Goal: Transaction & Acquisition: Book appointment/travel/reservation

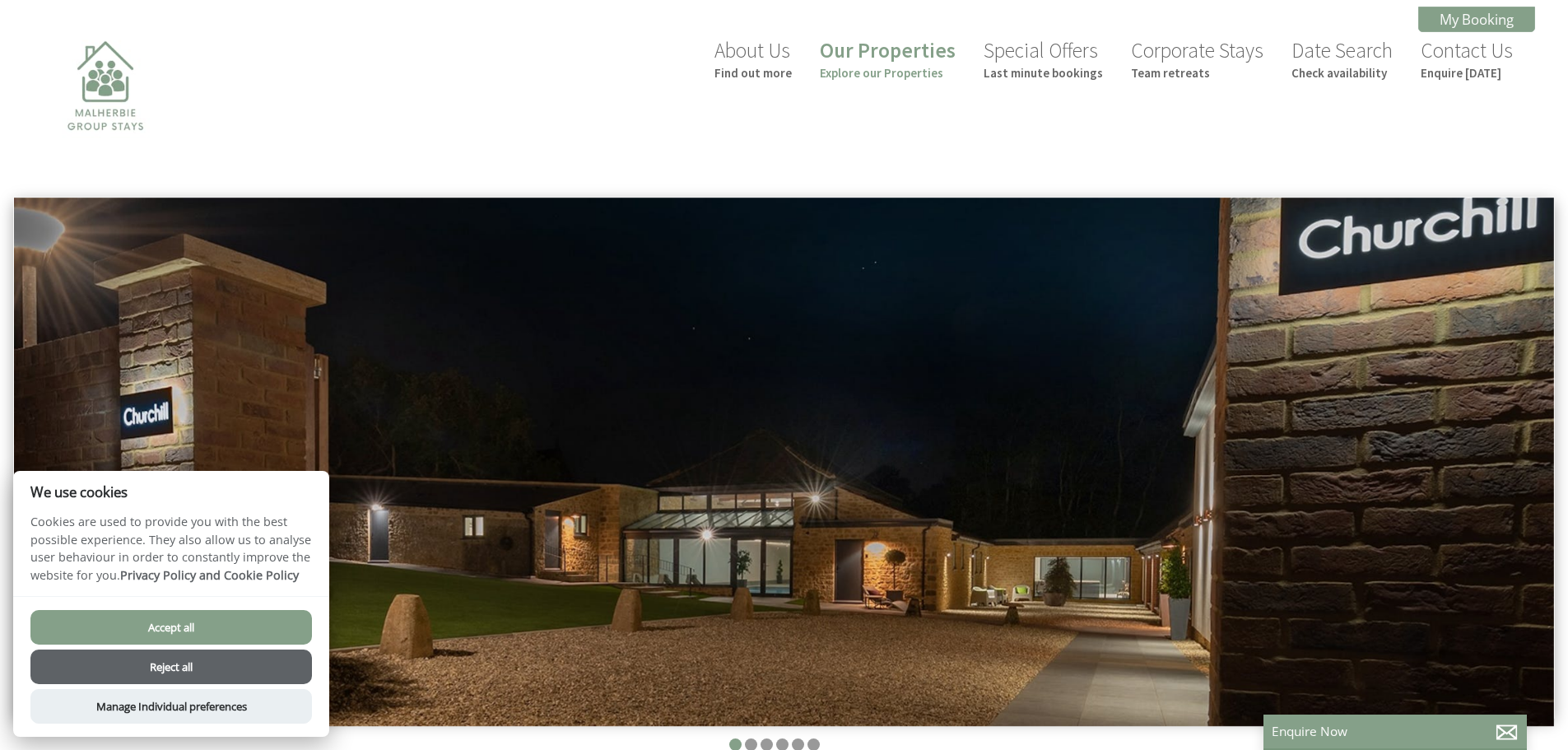
click at [191, 631] on button "Accept all" at bounding box center [171, 628] width 281 height 35
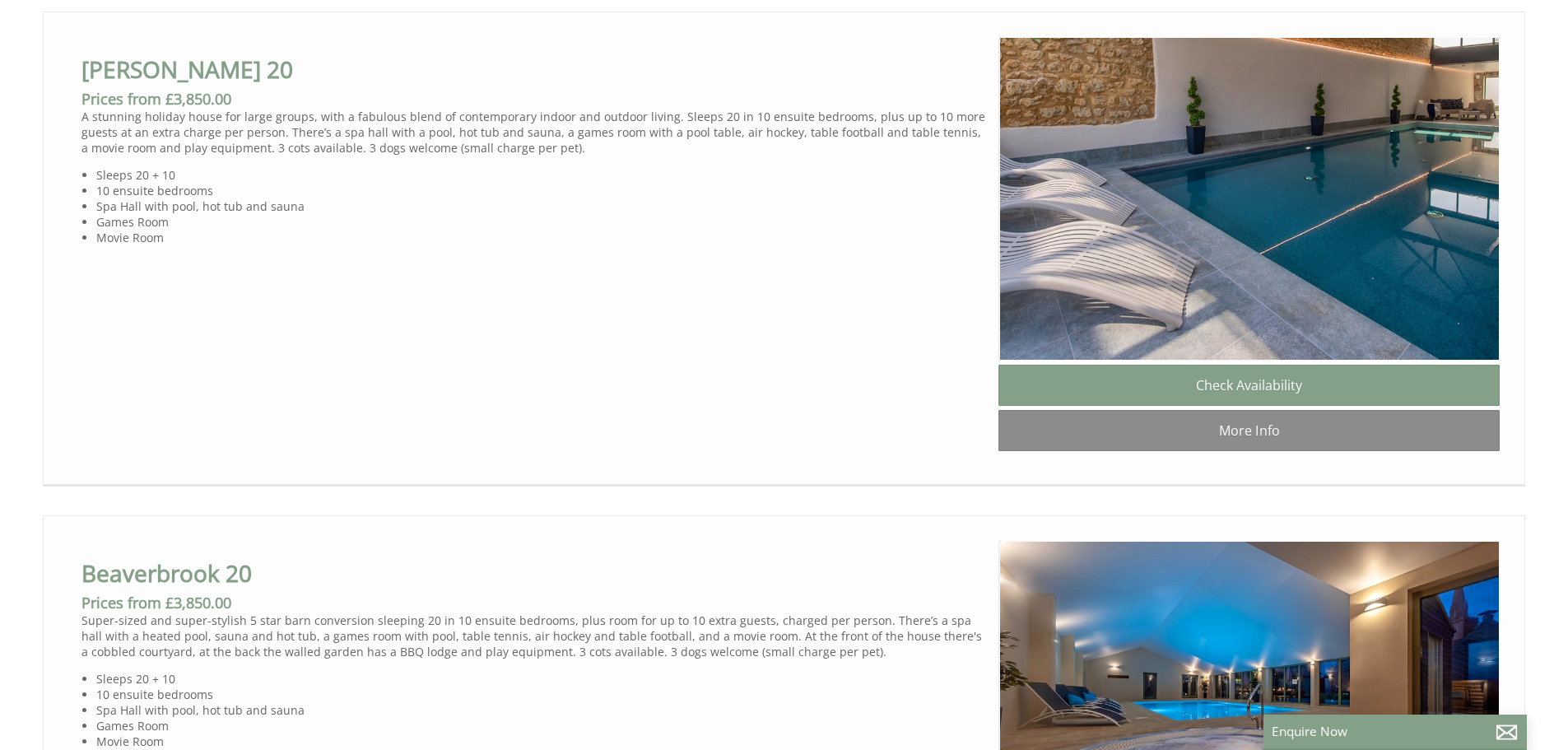
scroll to position [1318, 0]
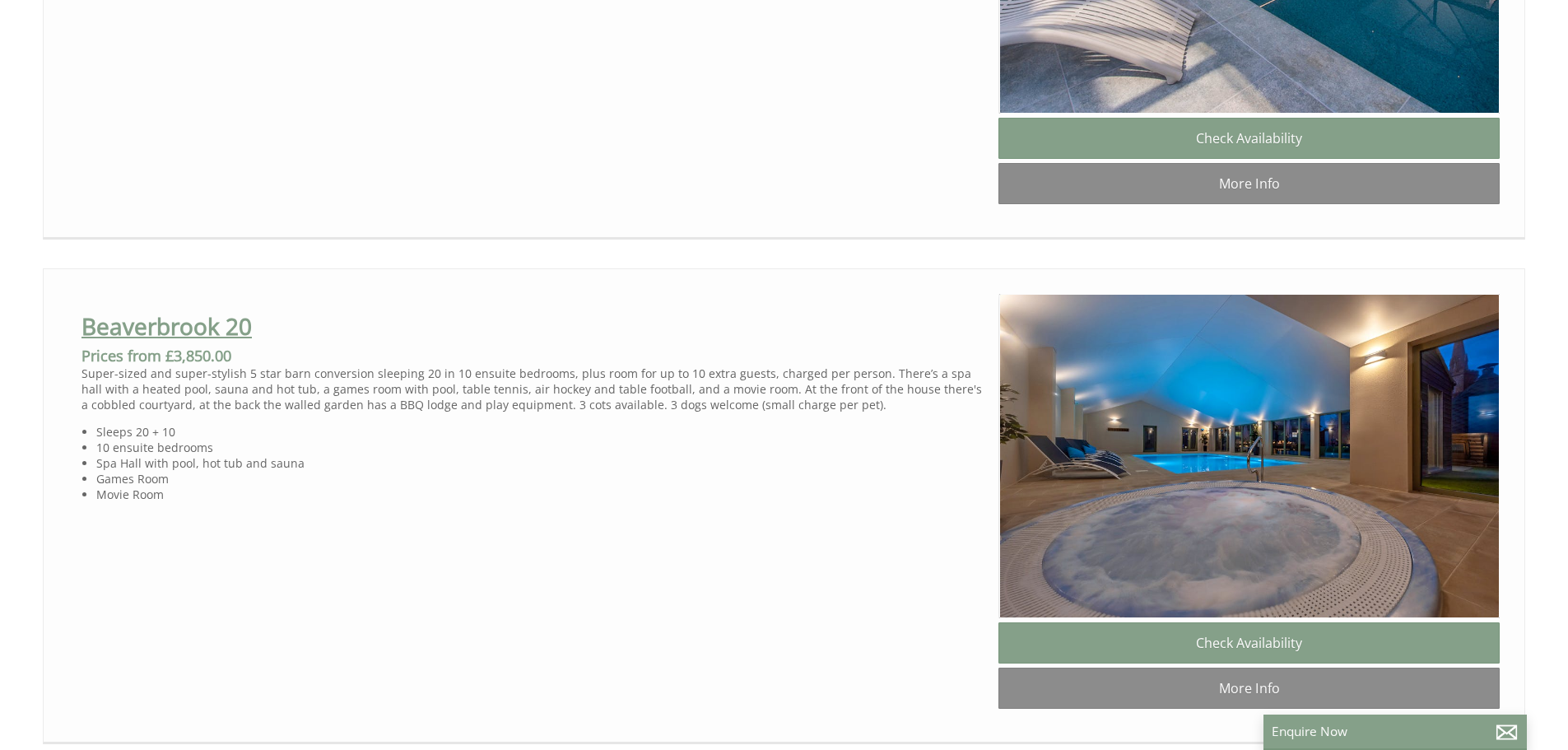
click at [191, 328] on link "Beaverbrook 20" at bounding box center [167, 326] width 170 height 31
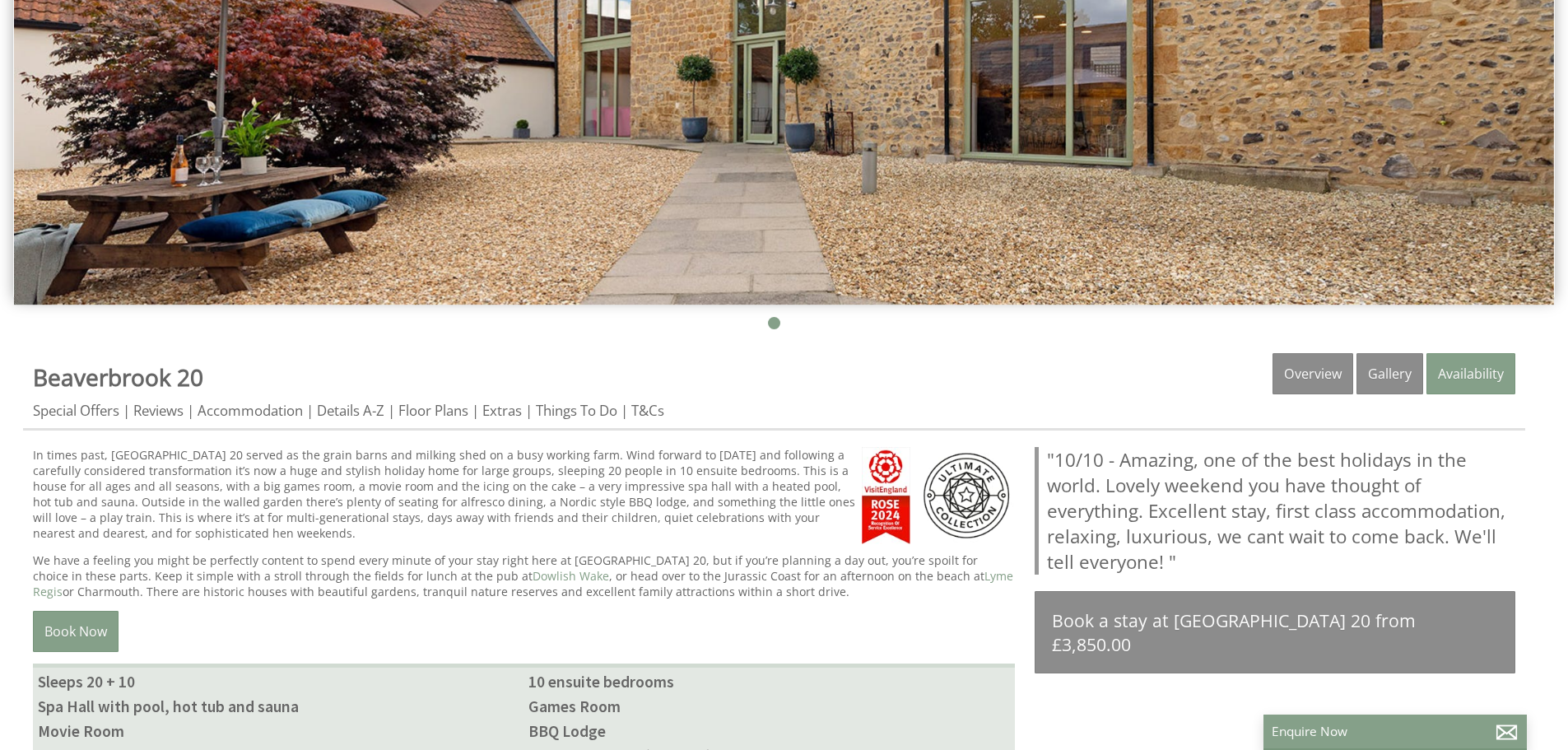
scroll to position [200, 0]
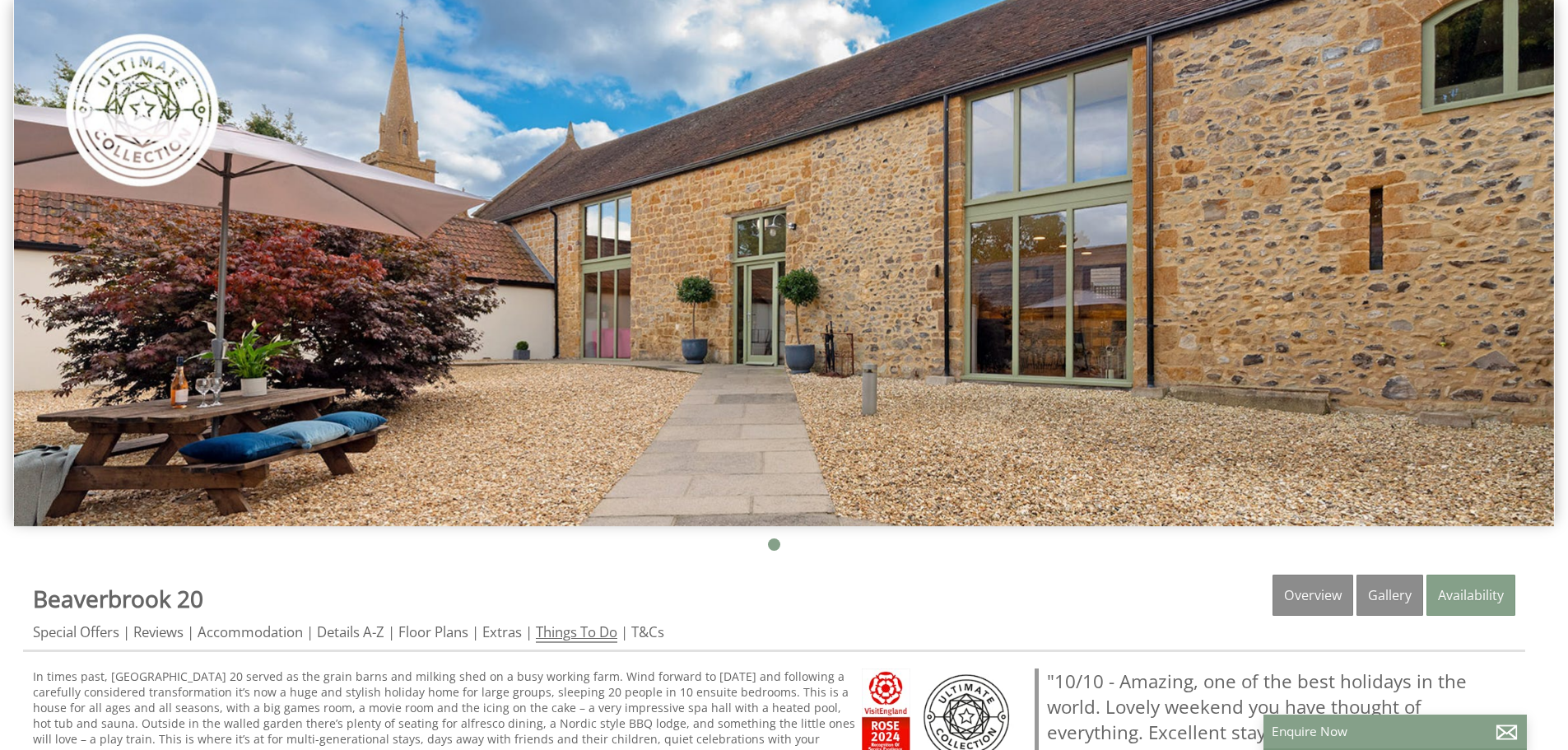
click at [617, 633] on link "Things To Do" at bounding box center [577, 633] width 82 height 20
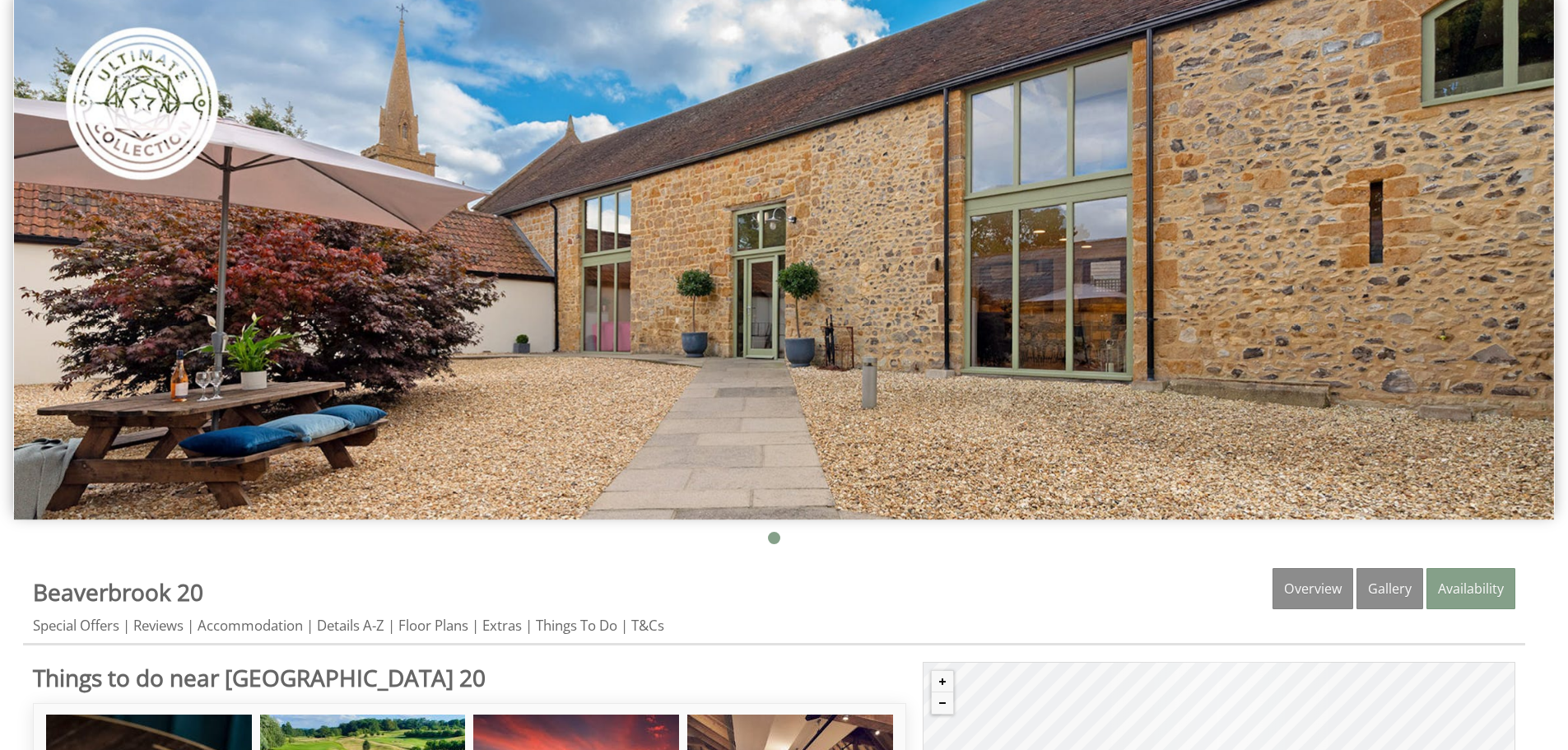
scroll to position [247, 0]
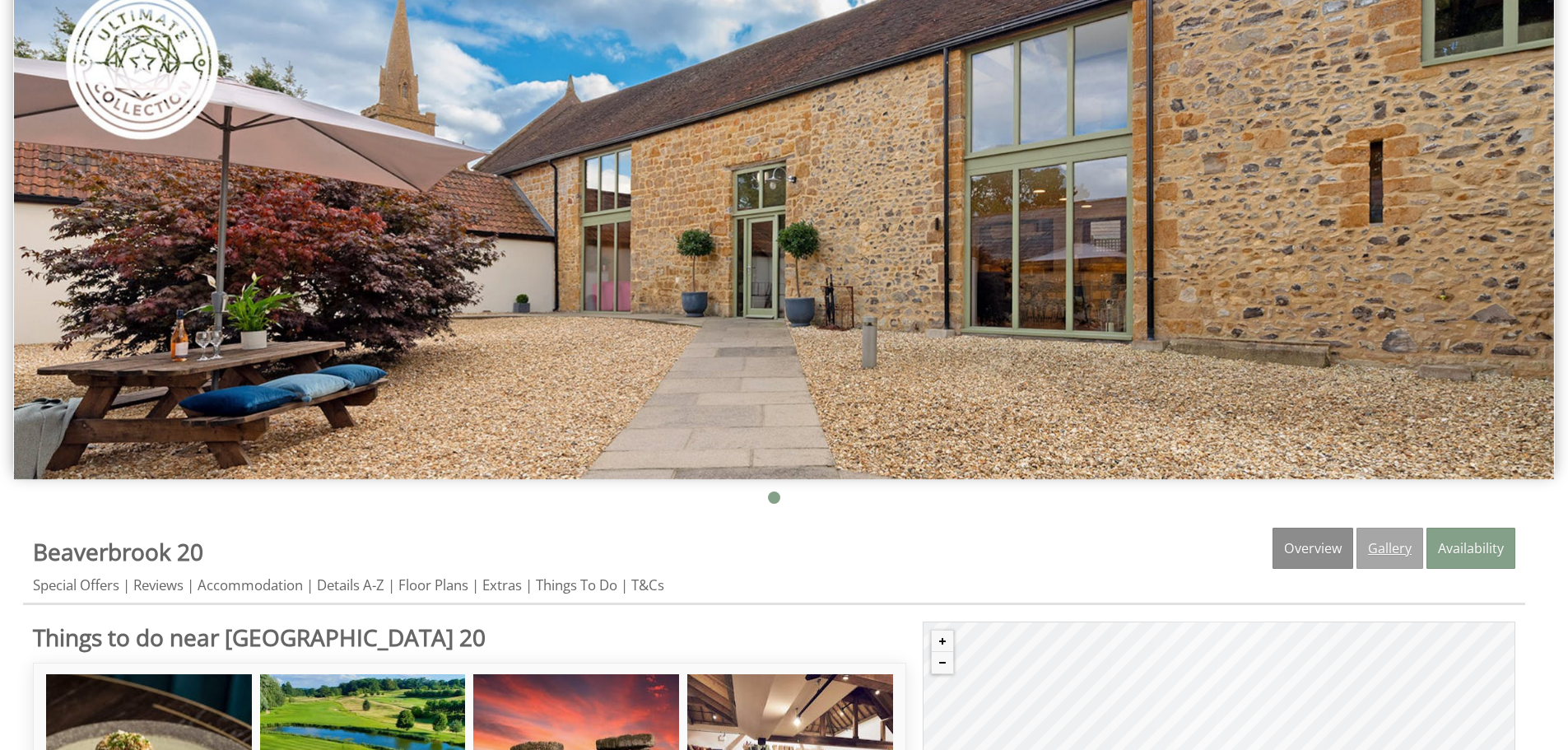
click at [1412, 559] on link "Gallery" at bounding box center [1390, 548] width 66 height 41
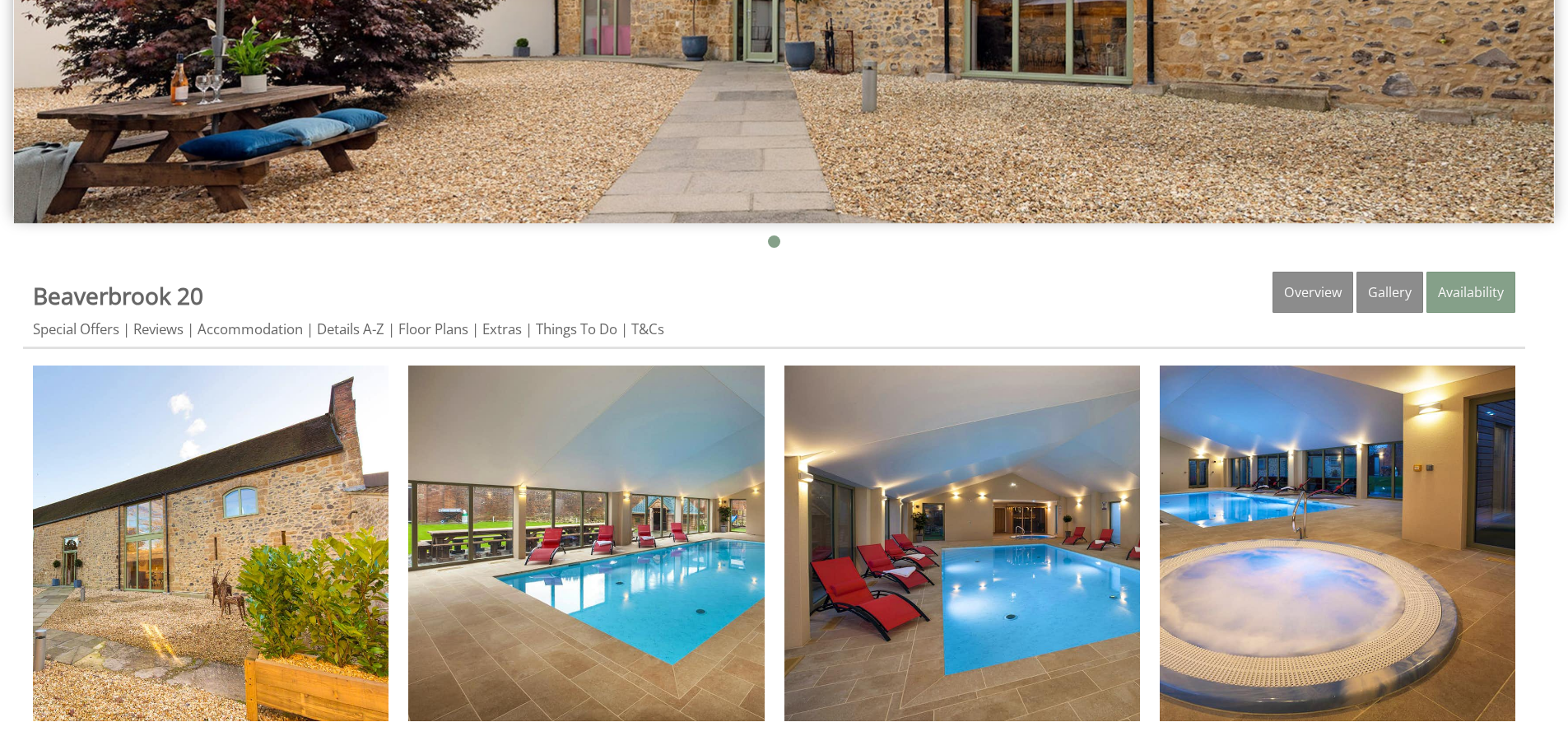
scroll to position [659, 0]
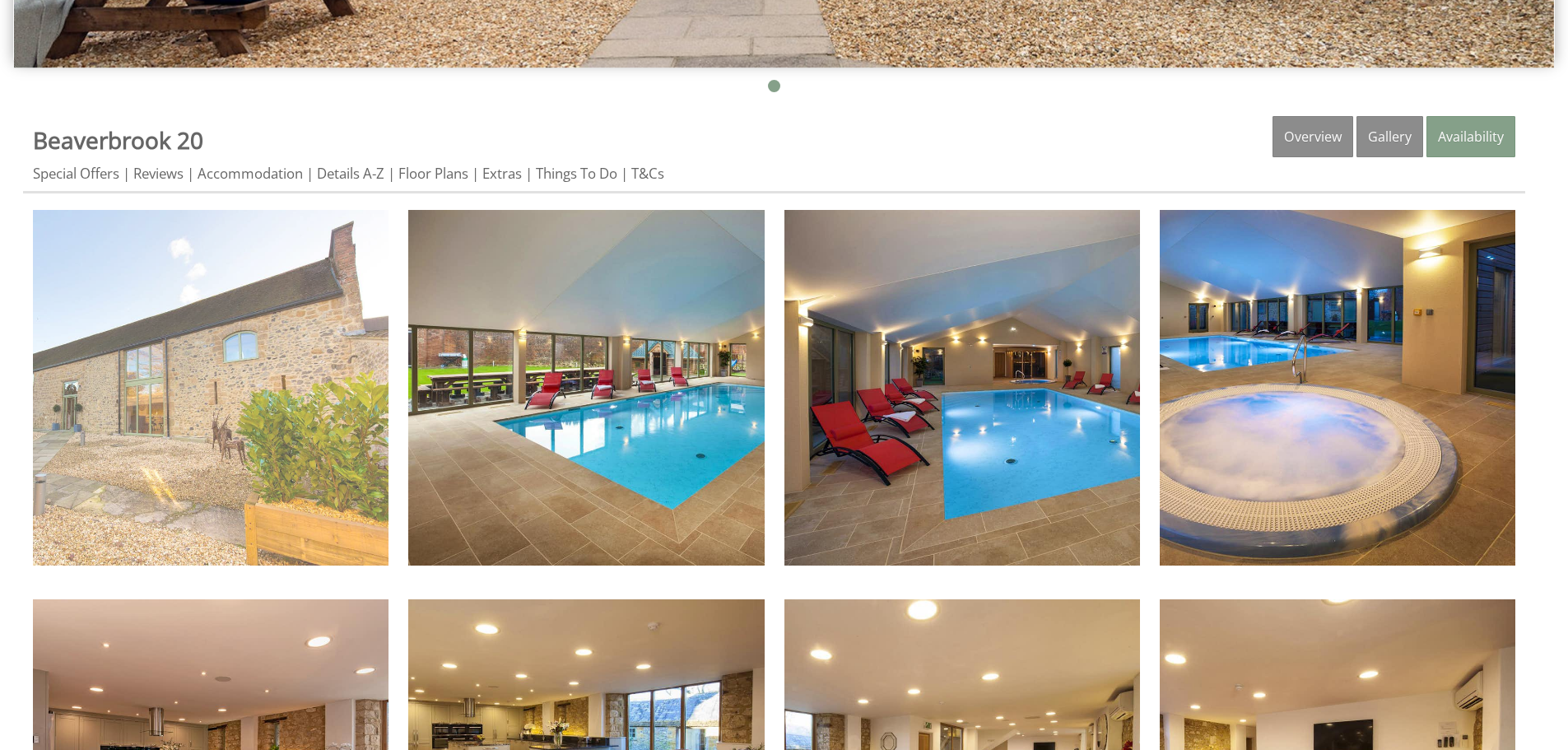
click at [234, 327] on img at bounding box center [211, 388] width 355 height 355
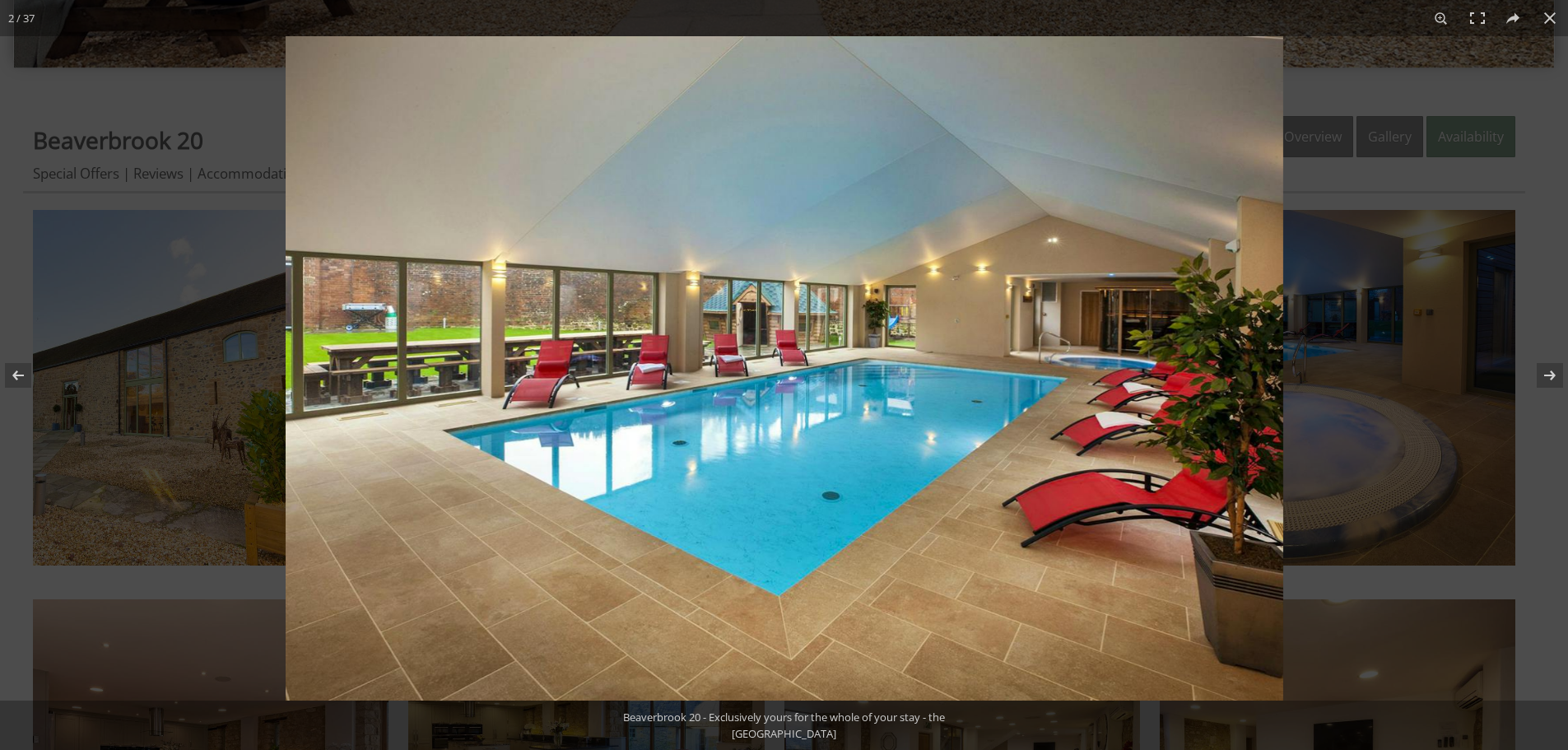
click at [916, 372] on img at bounding box center [784, 369] width 998 height 665
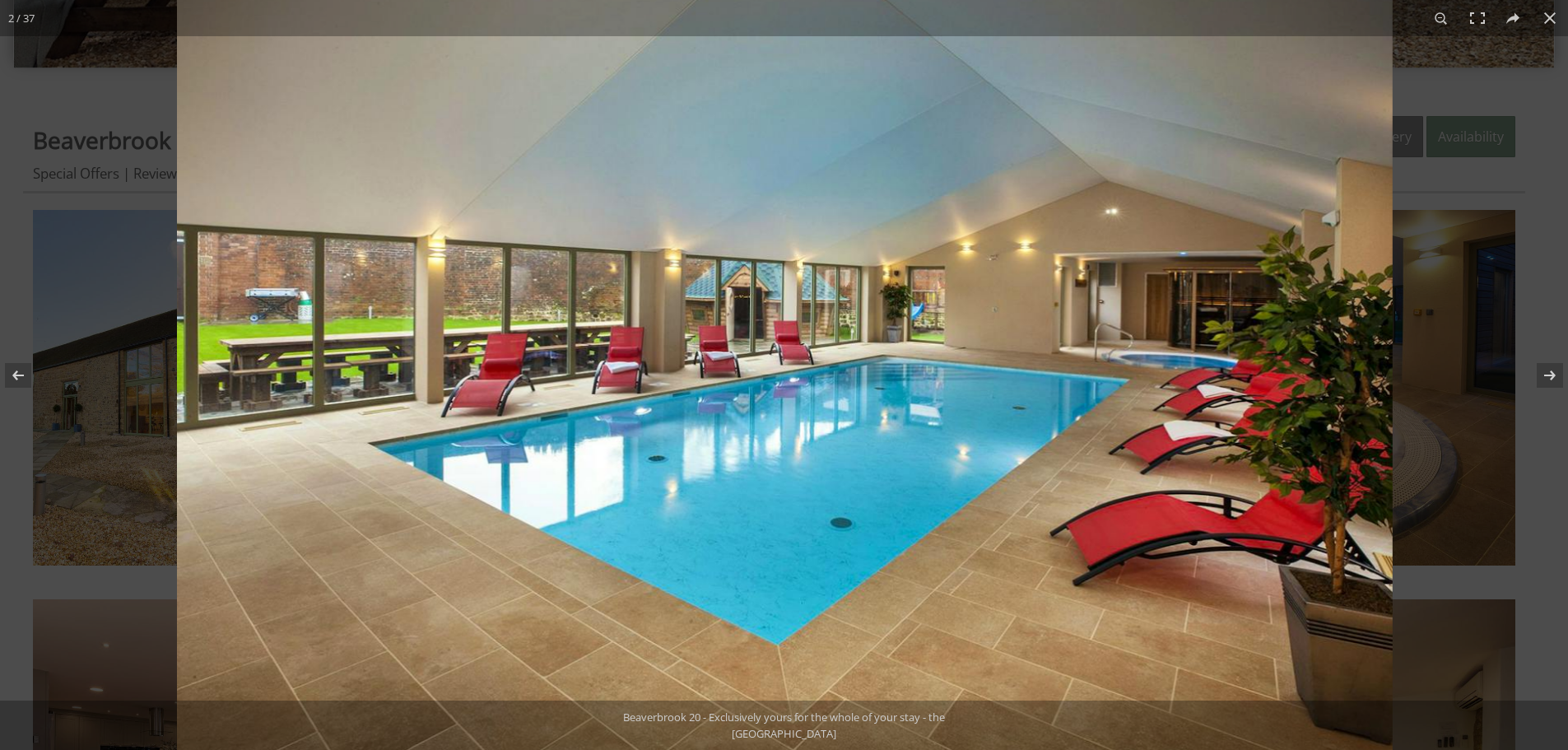
click at [926, 377] on img at bounding box center [784, 367] width 1216 height 810
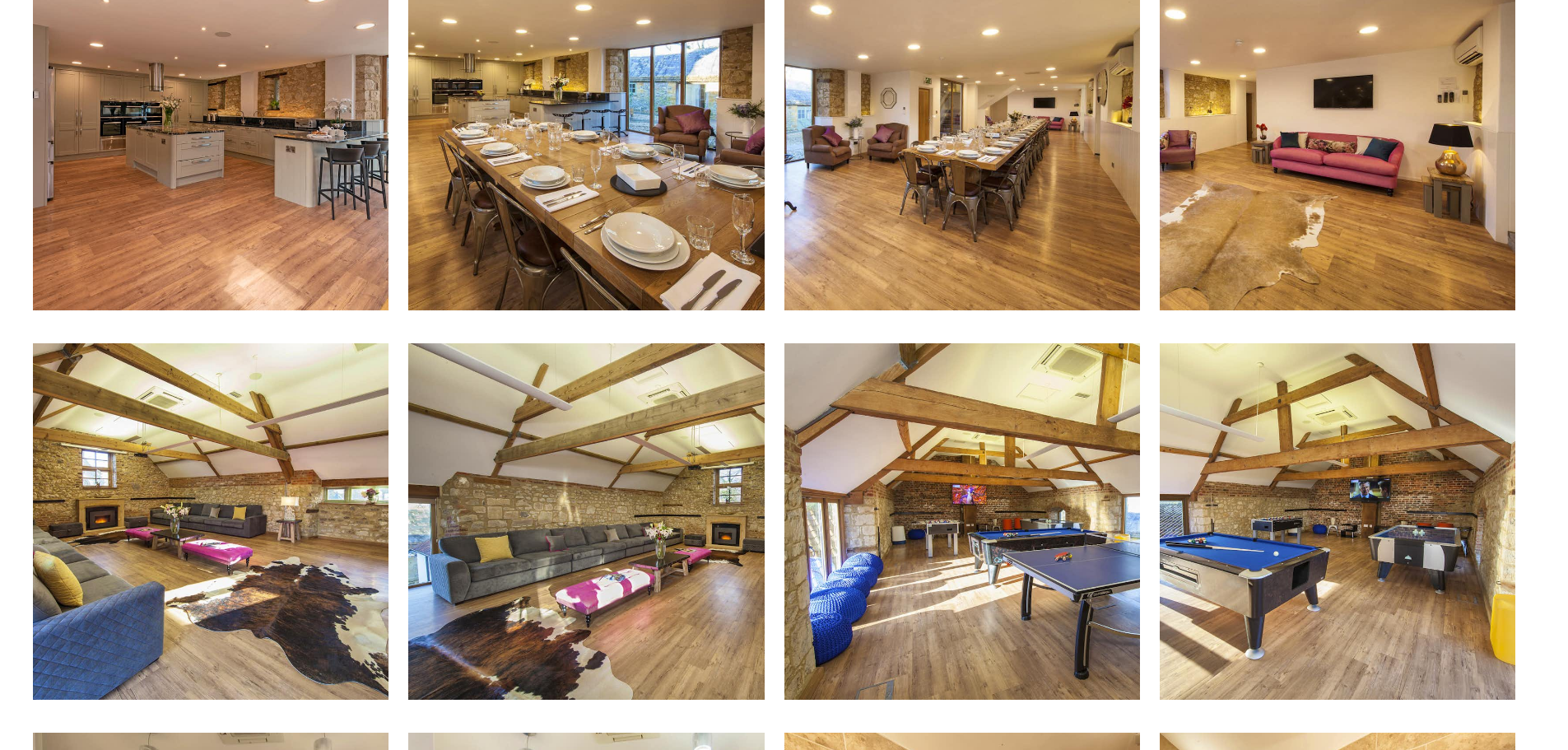
scroll to position [0, 0]
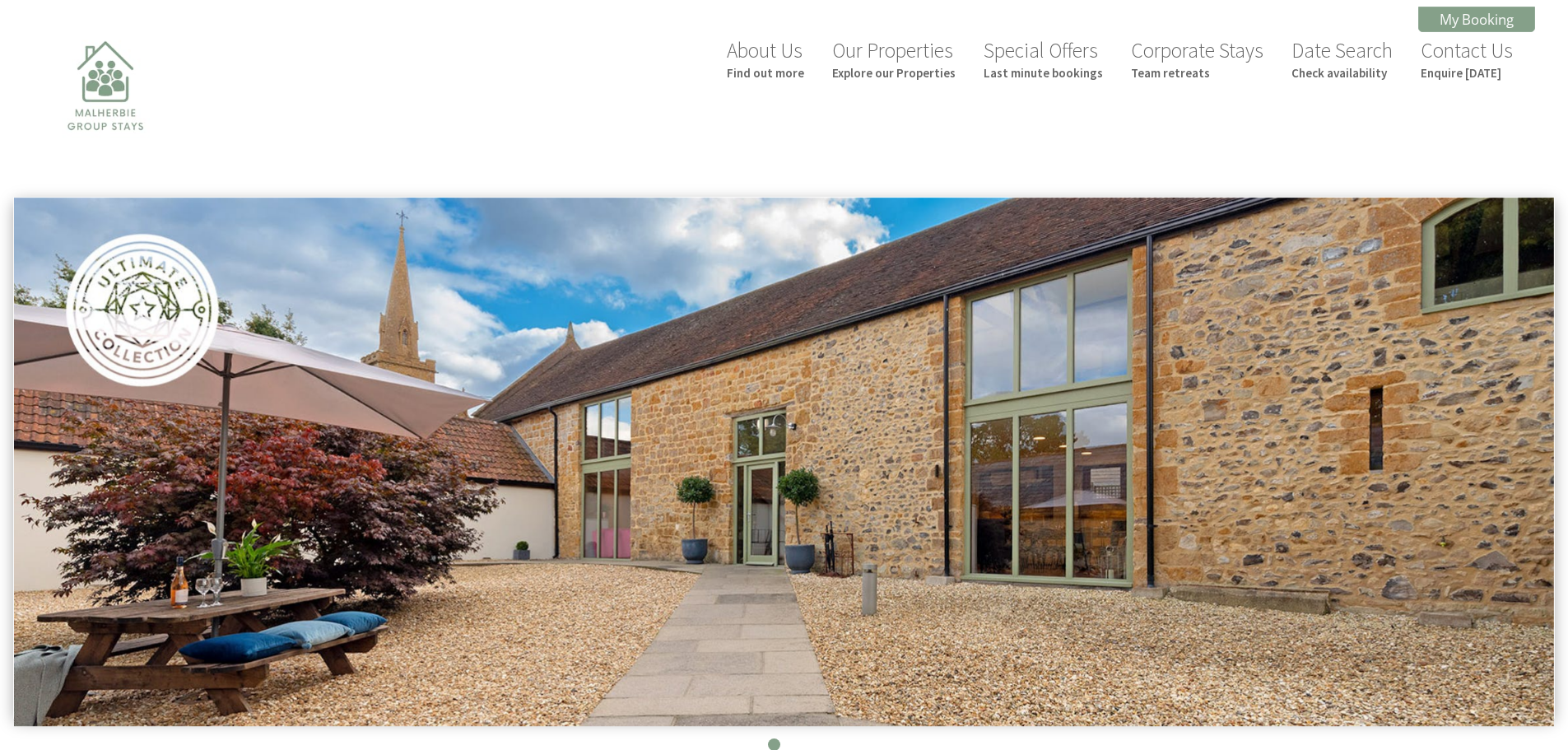
drag, startPoint x: 926, startPoint y: 581, endPoint x: 785, endPoint y: 179, distance: 426.0
click at [85, 105] on img at bounding box center [105, 113] width 165 height 165
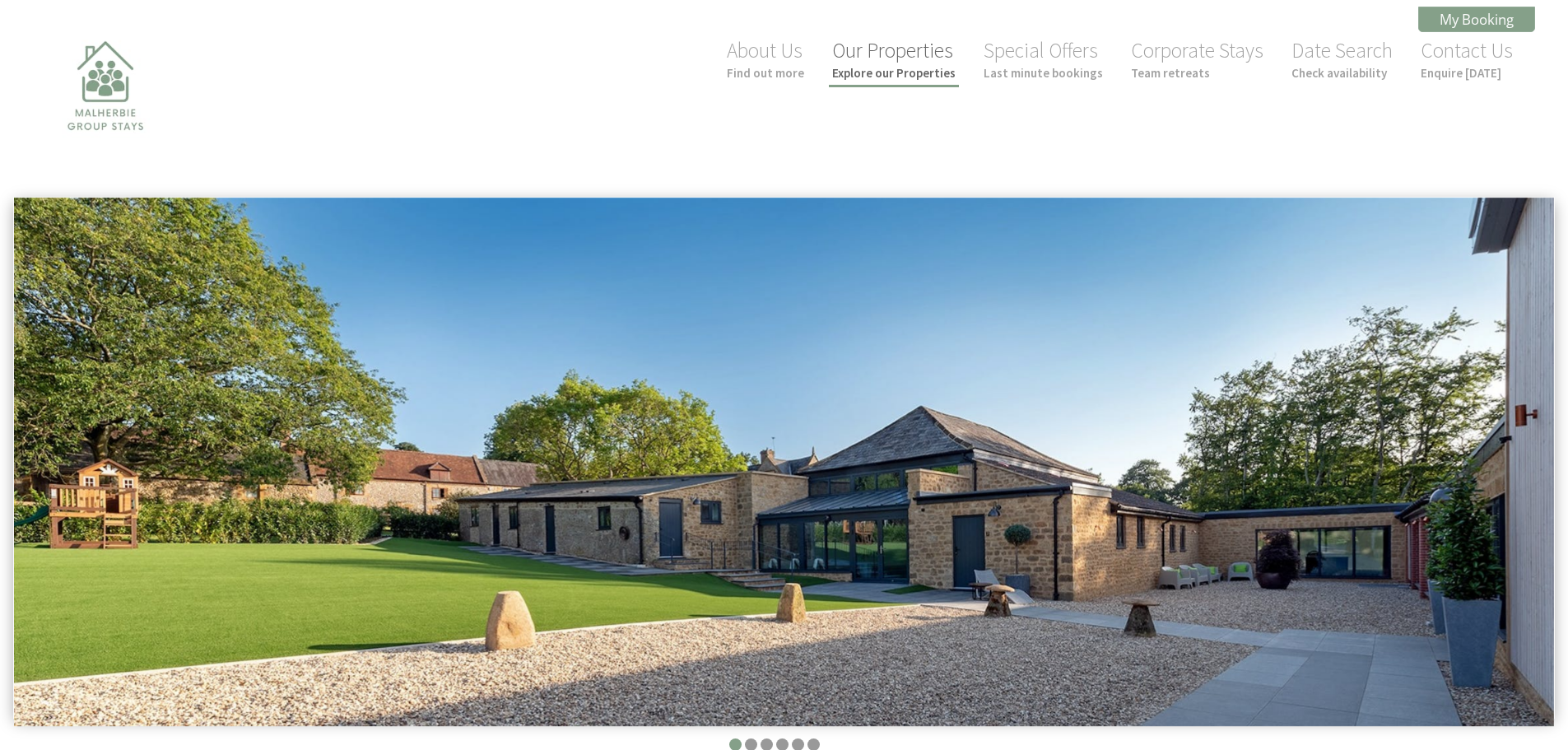
click at [846, 48] on link "Our Properties Explore our Properties" at bounding box center [893, 59] width 123 height 43
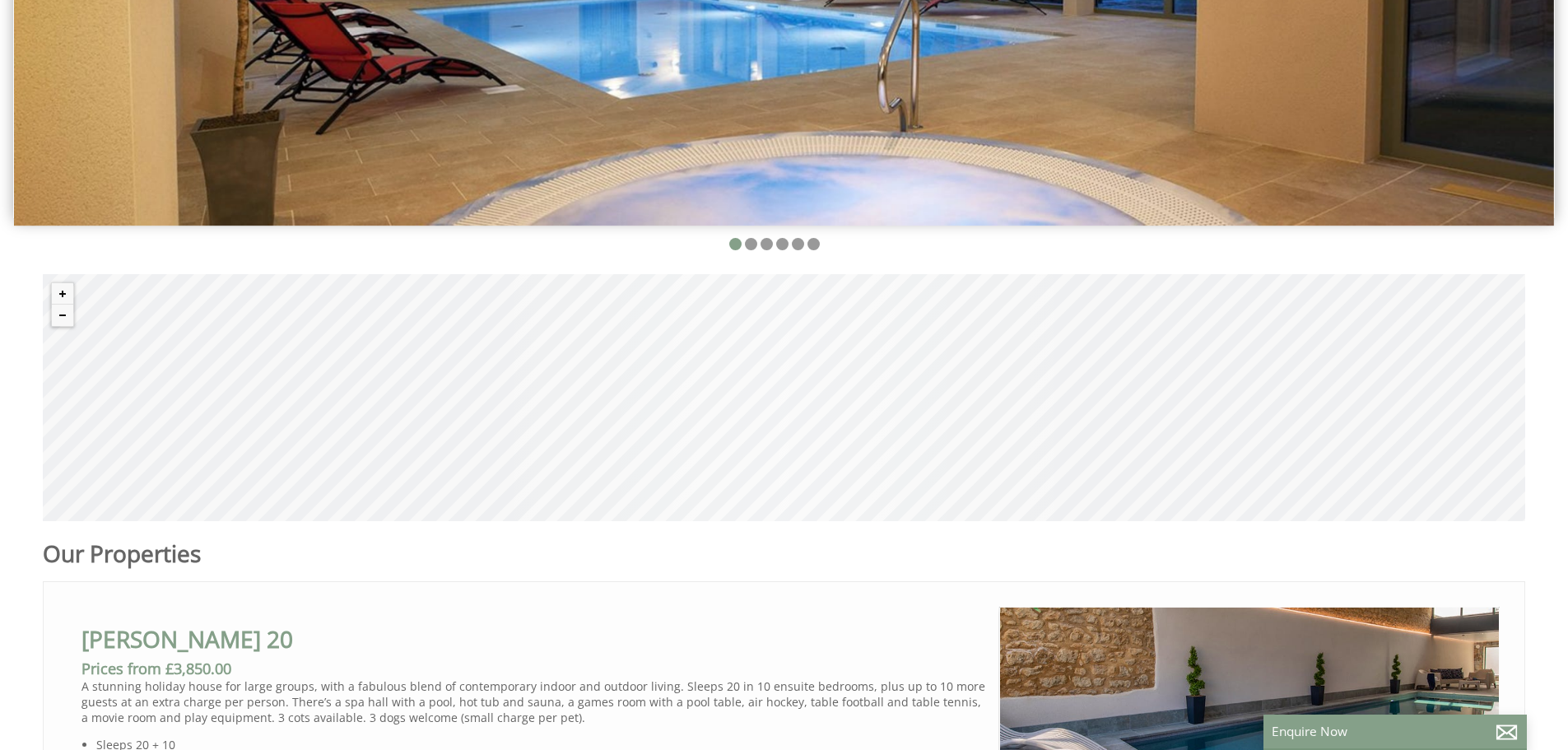
scroll to position [329, 0]
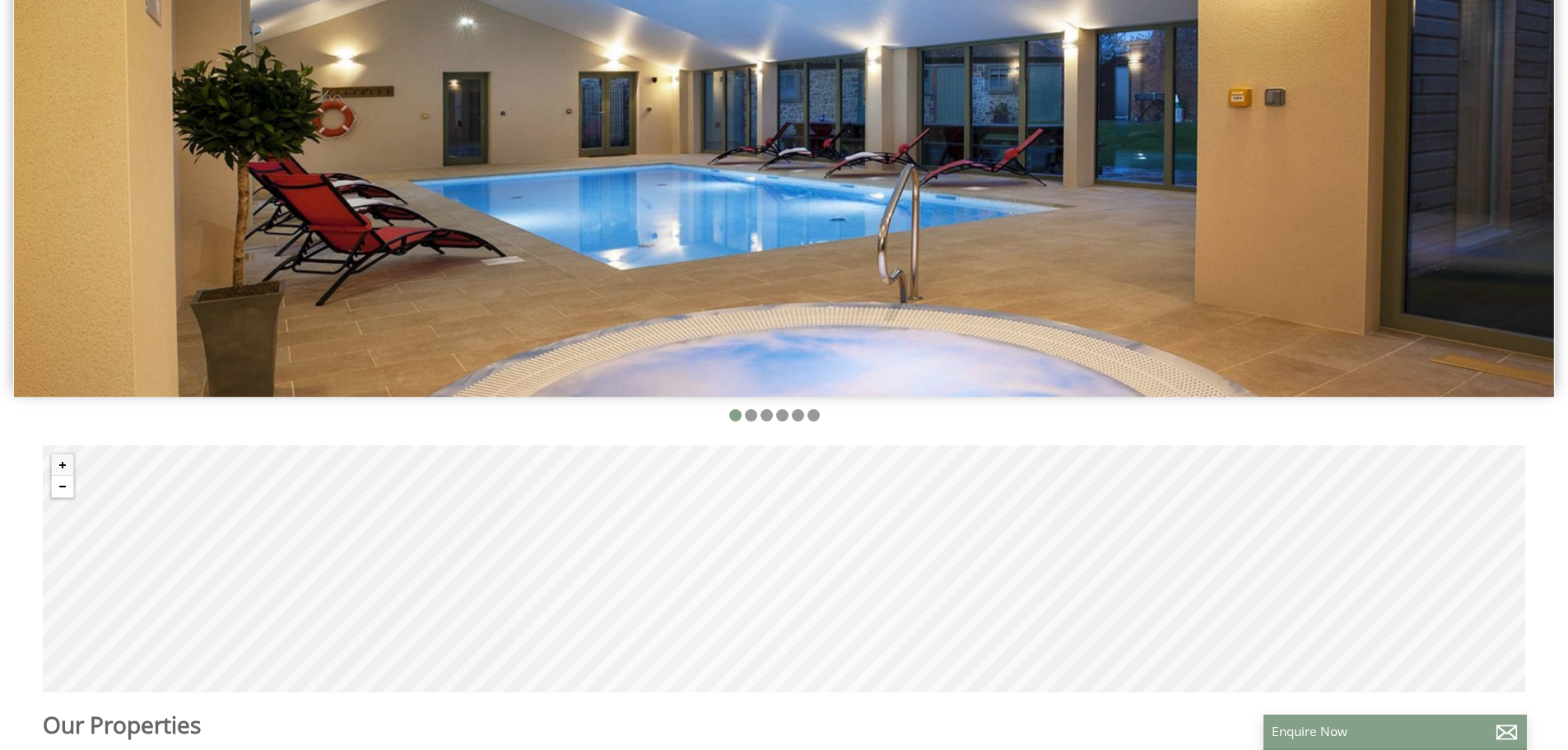
click at [59, 491] on button "Zoom out" at bounding box center [62, 486] width 21 height 21
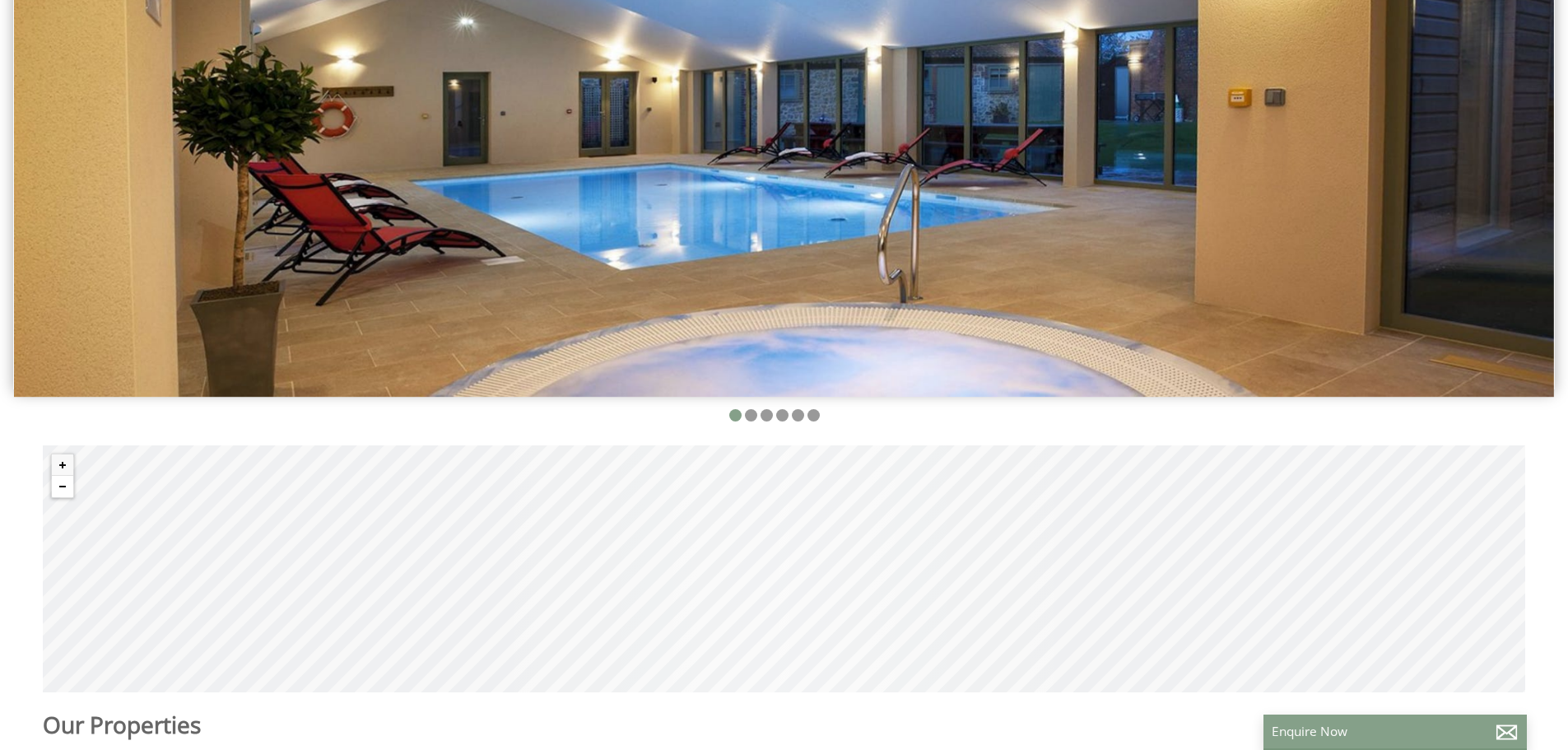
click at [59, 491] on button "Zoom out" at bounding box center [62, 486] width 21 height 21
click at [60, 490] on button "Zoom out" at bounding box center [62, 486] width 21 height 21
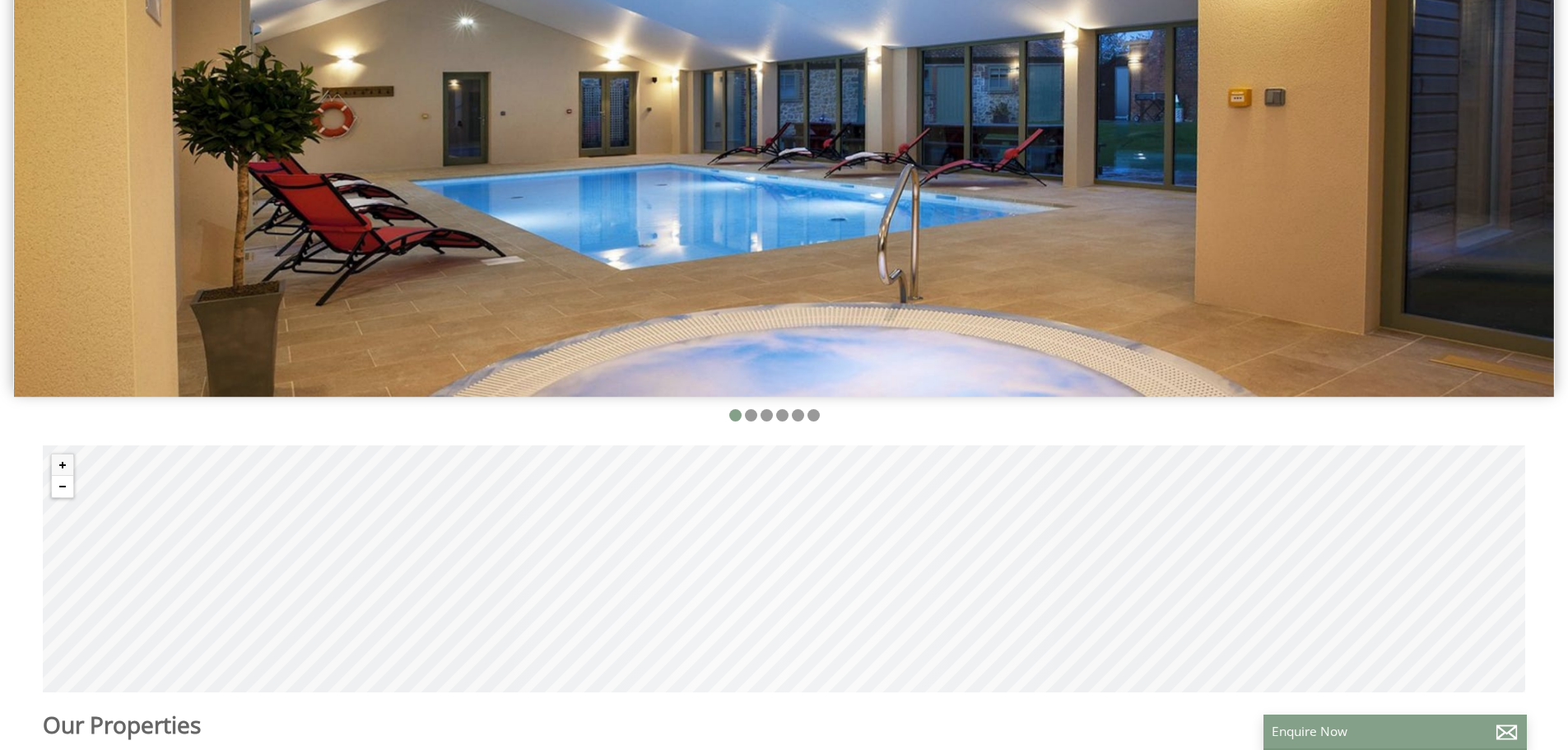
click at [60, 490] on button "Zoom out" at bounding box center [62, 486] width 21 height 21
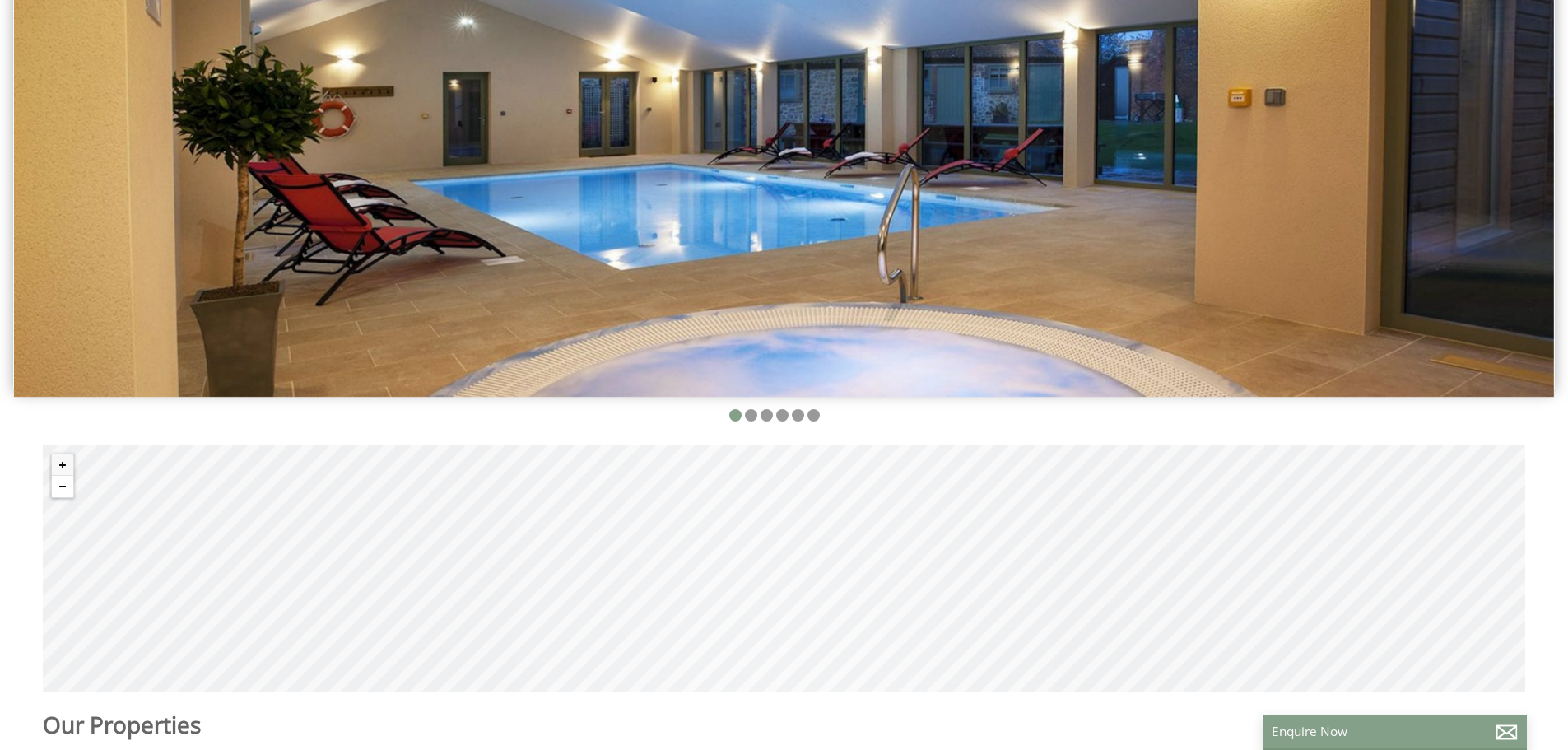
click at [60, 490] on button "Zoom out" at bounding box center [62, 486] width 21 height 21
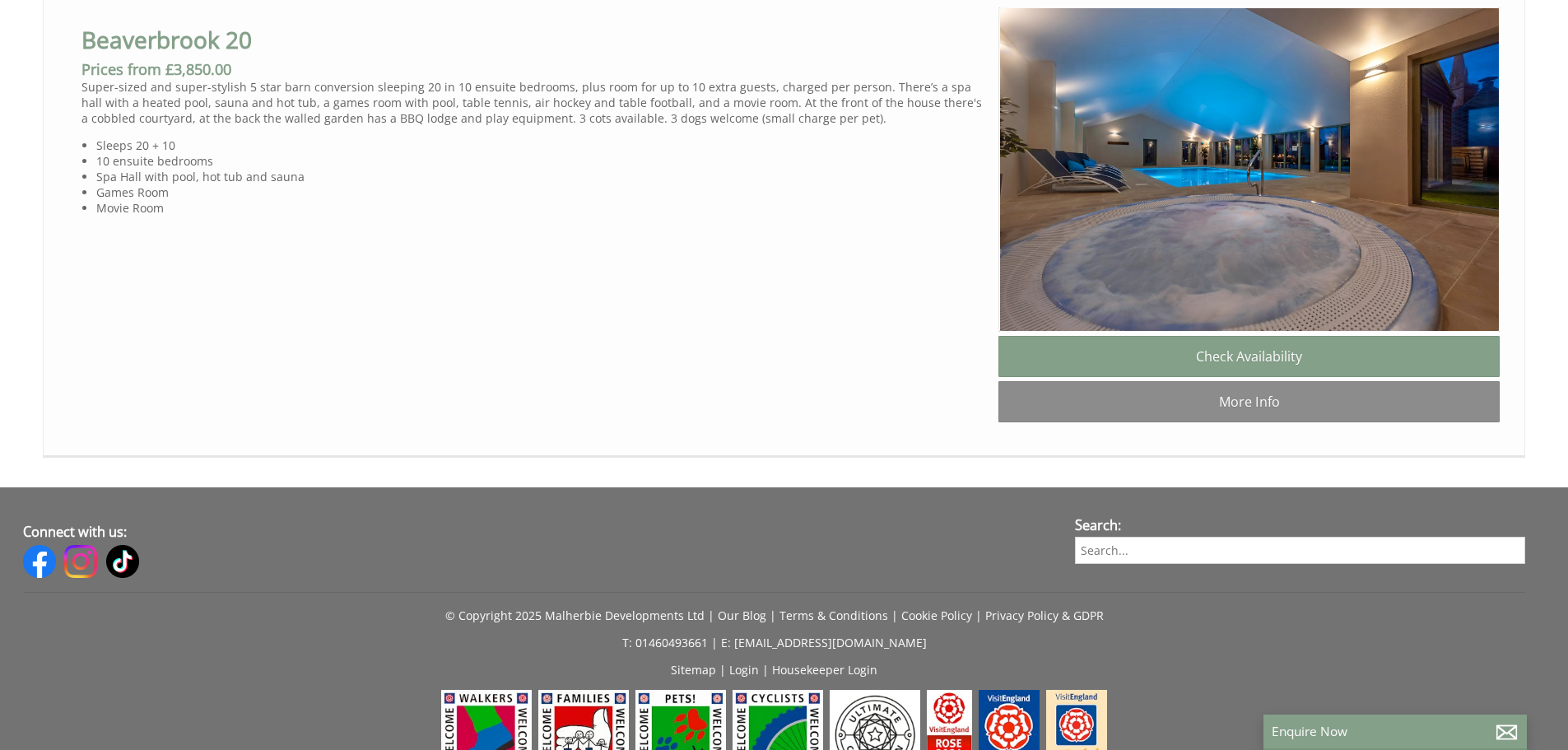
scroll to position [1480, 0]
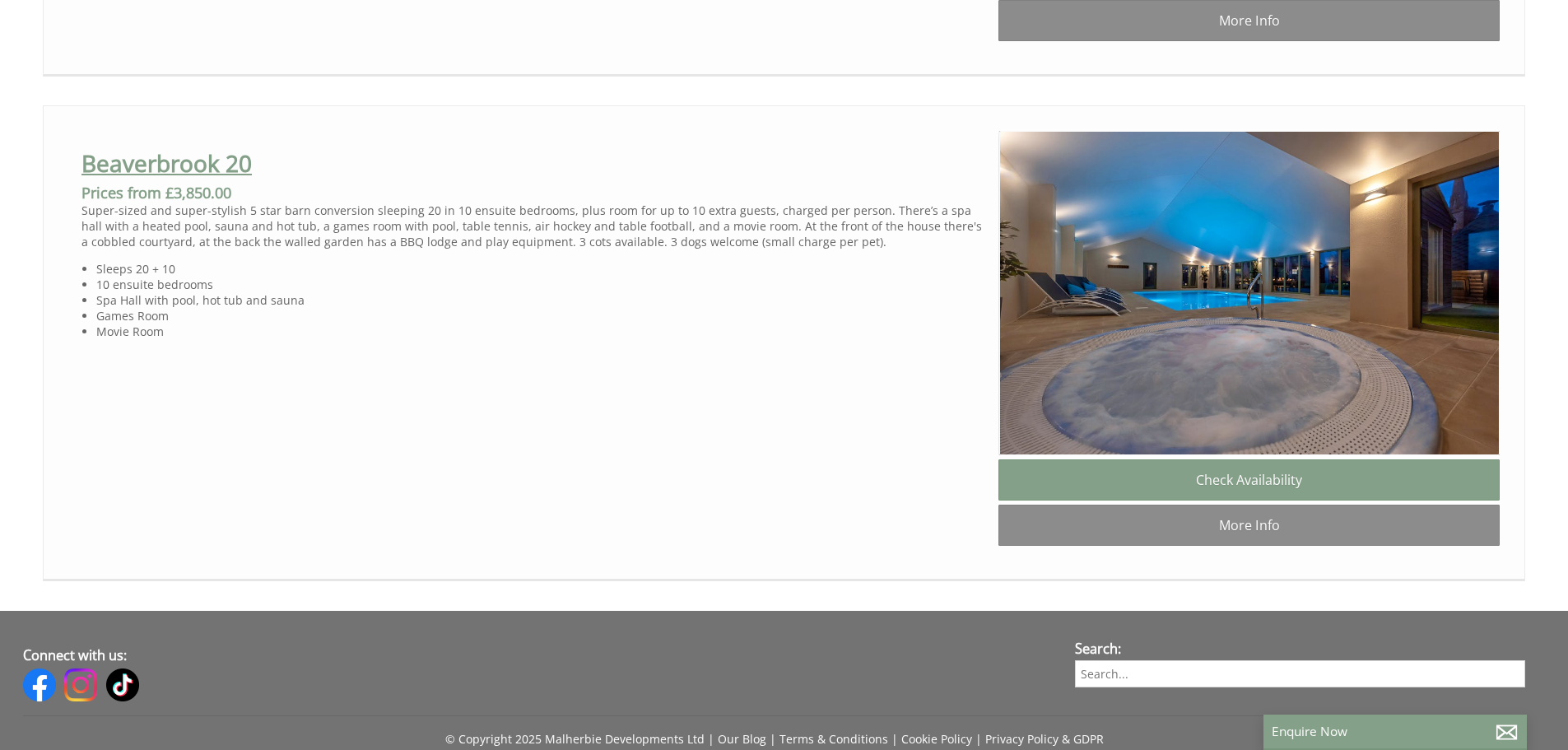
click at [156, 179] on link "Beaverbrook 20" at bounding box center [167, 162] width 170 height 31
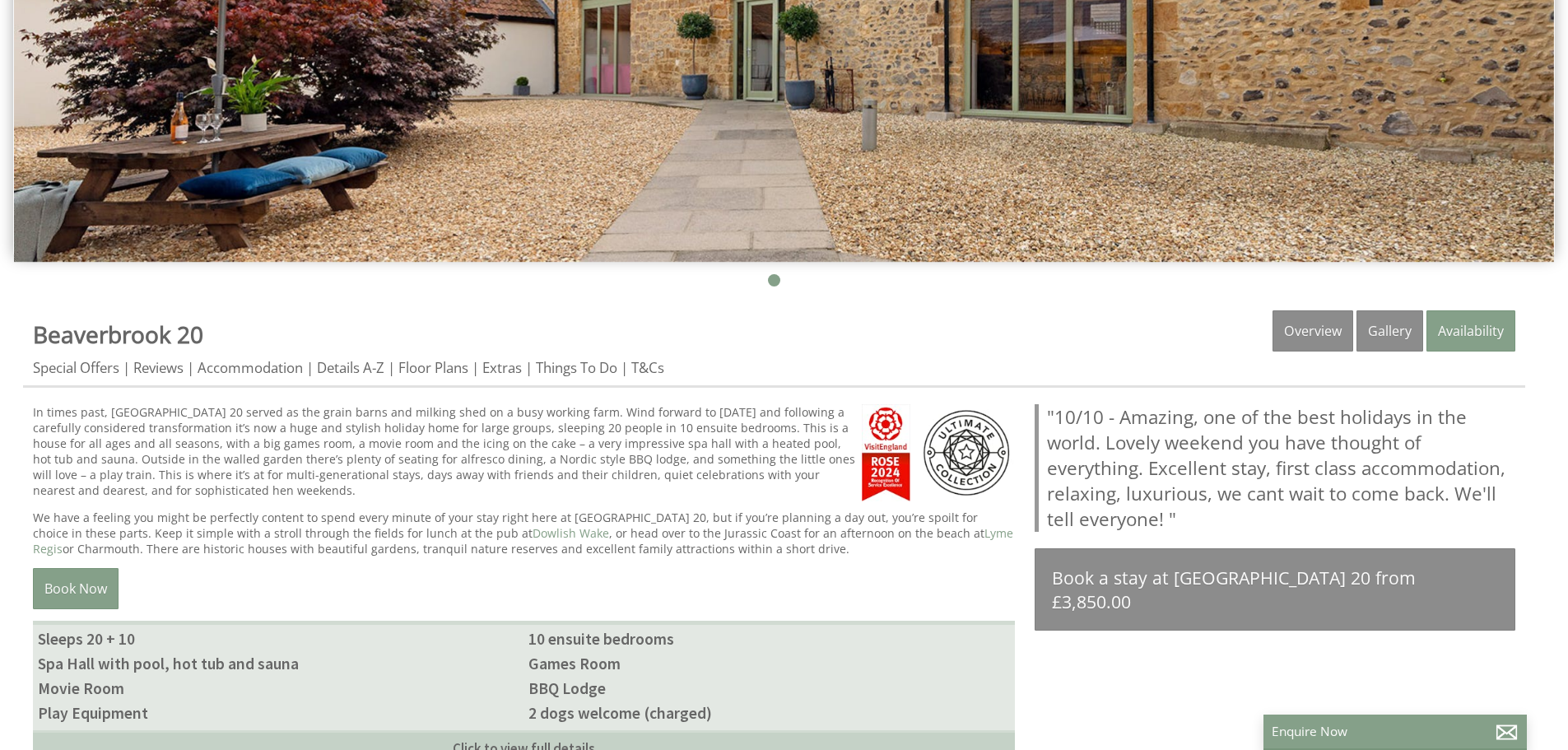
scroll to position [247, 0]
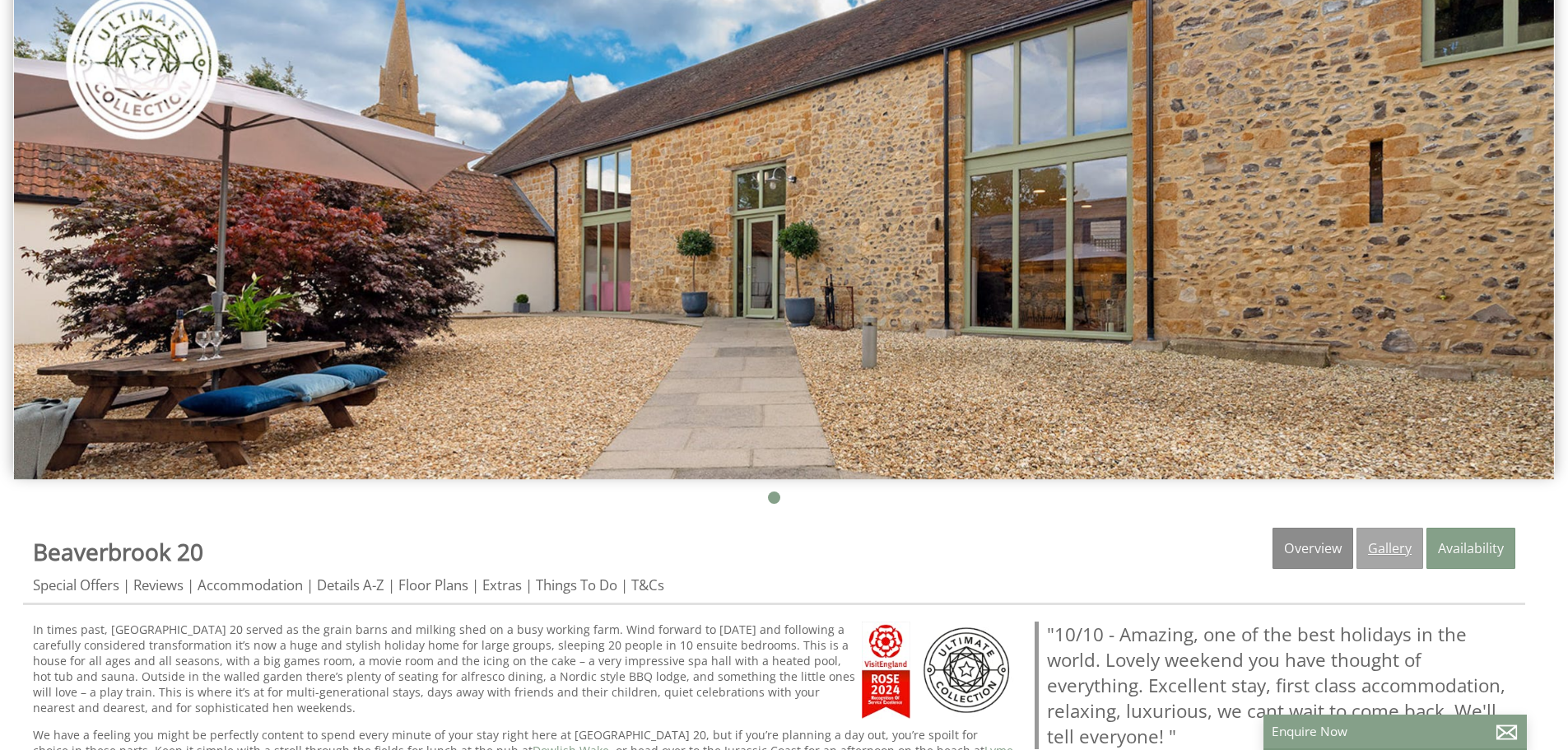
click at [1385, 549] on link "Gallery" at bounding box center [1390, 548] width 66 height 41
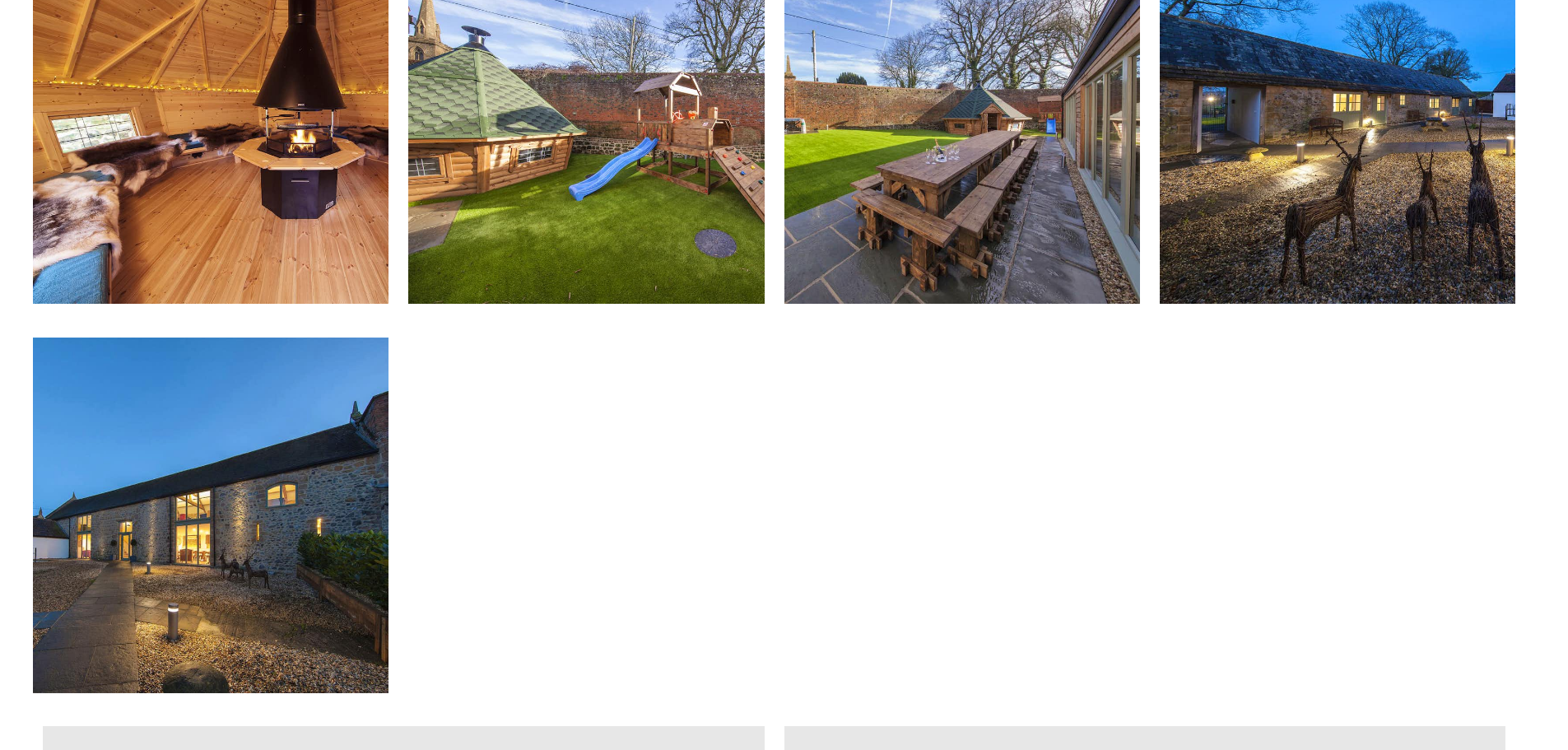
scroll to position [3773, 0]
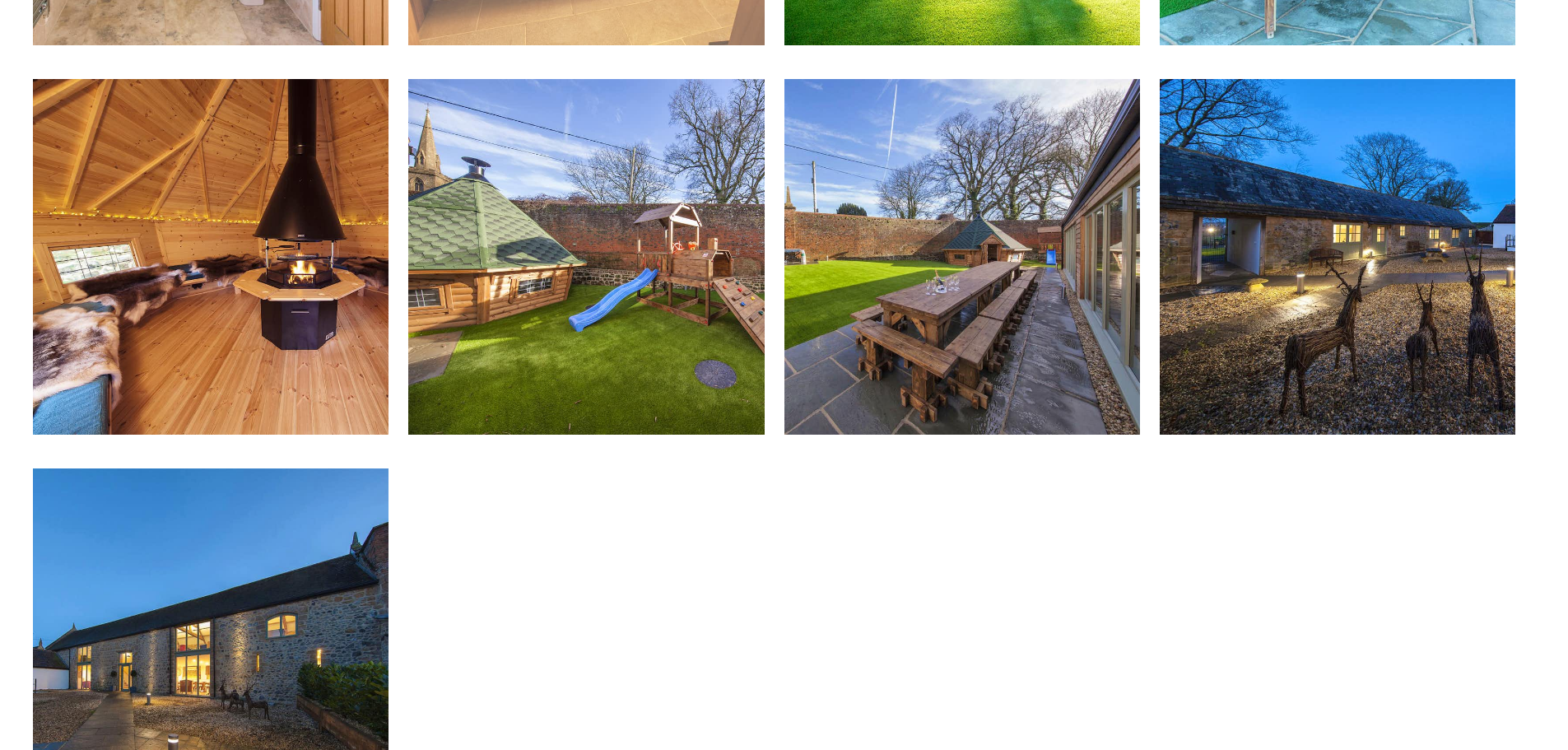
drag, startPoint x: 975, startPoint y: 637, endPoint x: 711, endPoint y: 48, distance: 645.5
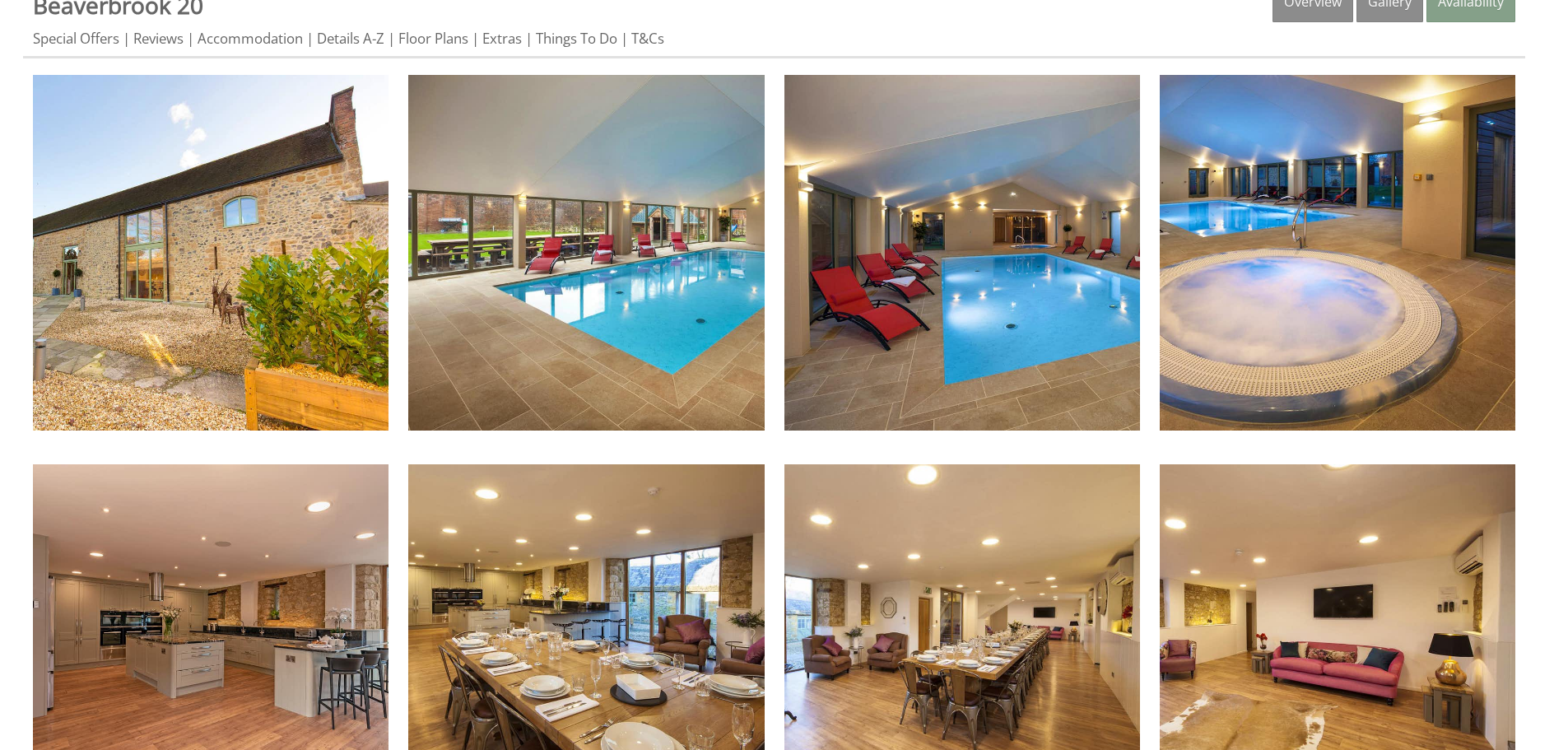
scroll to position [0, 0]
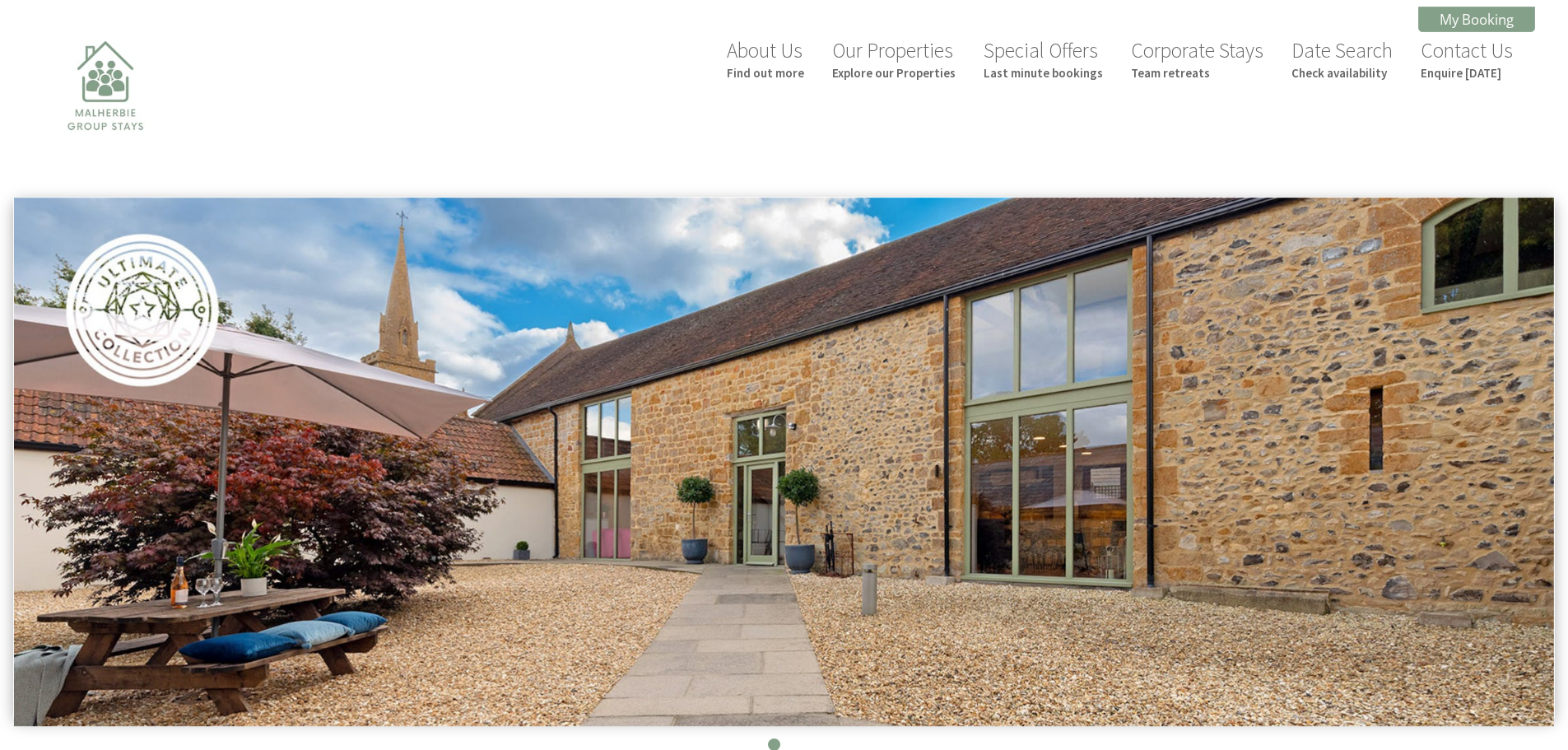
drag, startPoint x: 864, startPoint y: 656, endPoint x: 558, endPoint y: 152, distance: 589.6
click at [1470, 20] on link "My Booking" at bounding box center [1477, 20] width 117 height 26
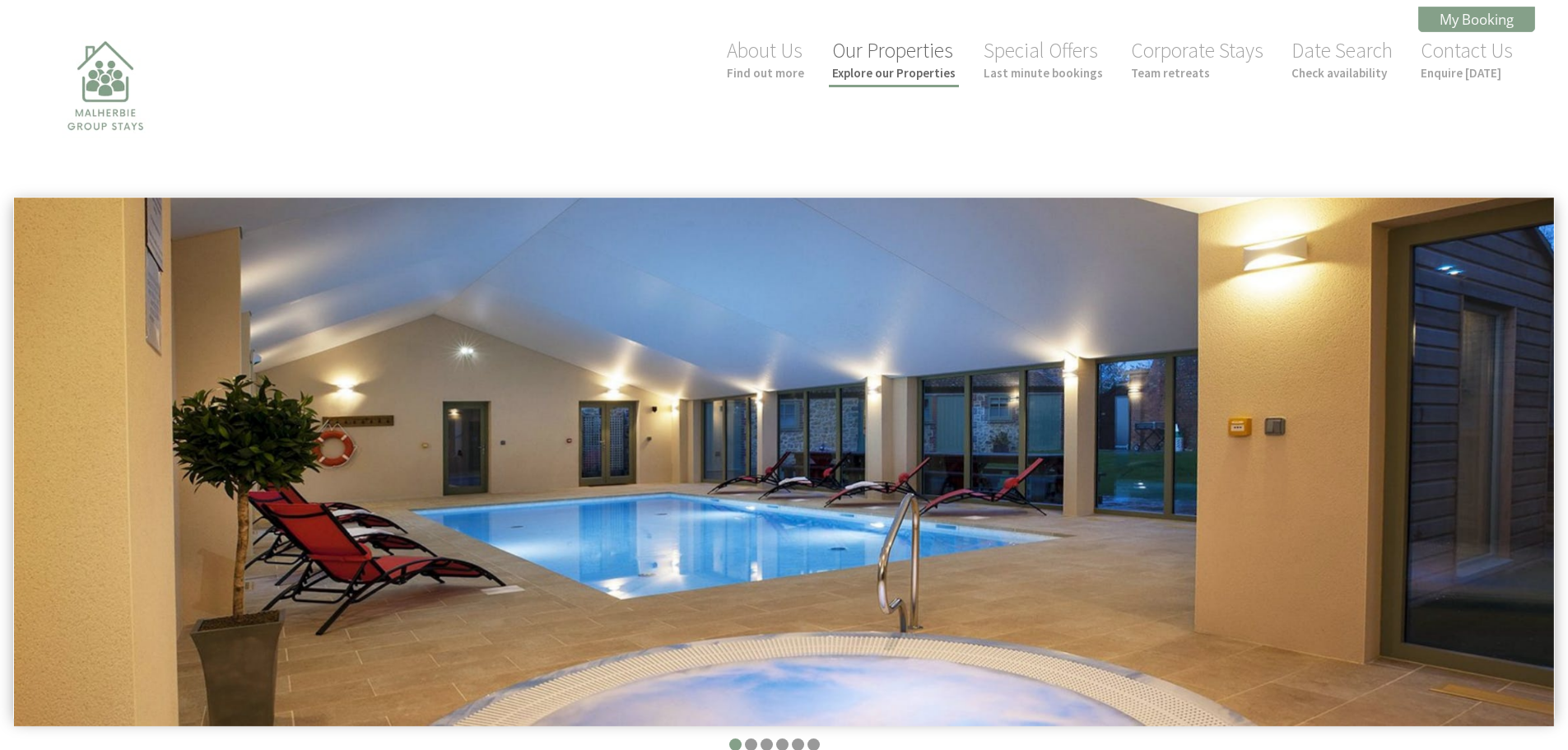
click at [887, 54] on link "Our Properties Explore our Properties" at bounding box center [893, 59] width 123 height 43
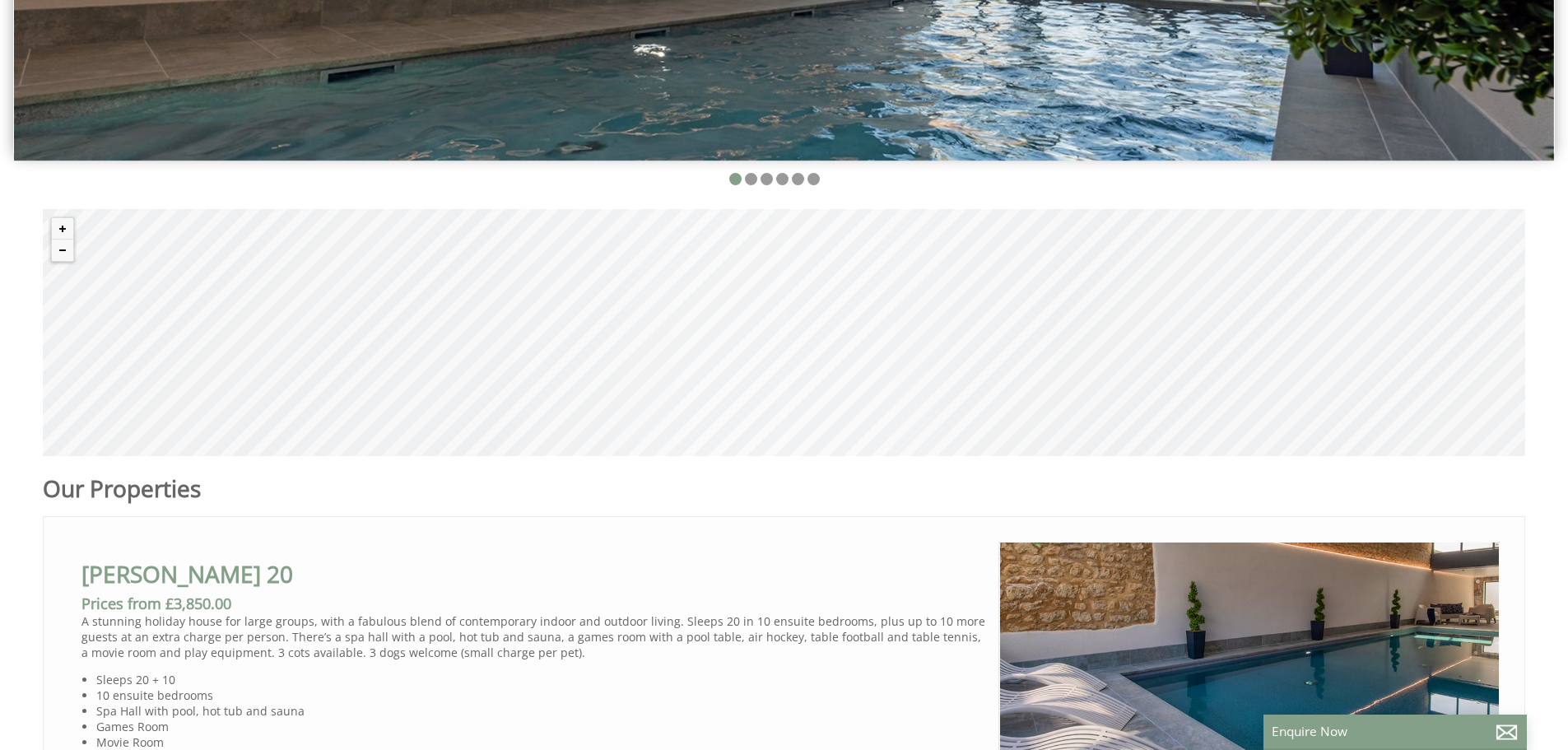
scroll to position [659, 0]
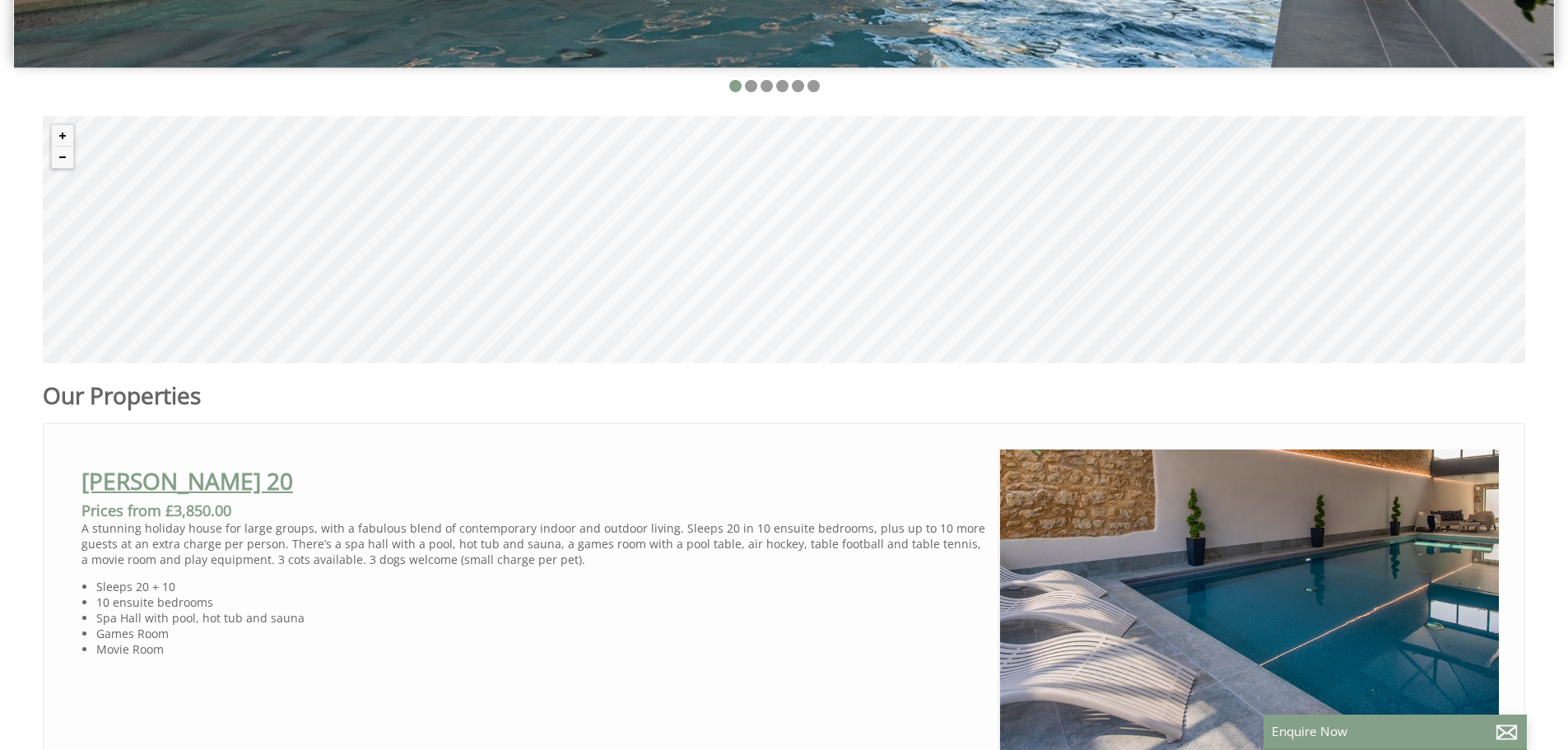
click at [167, 482] on link "[PERSON_NAME] 20" at bounding box center [187, 480] width 212 height 31
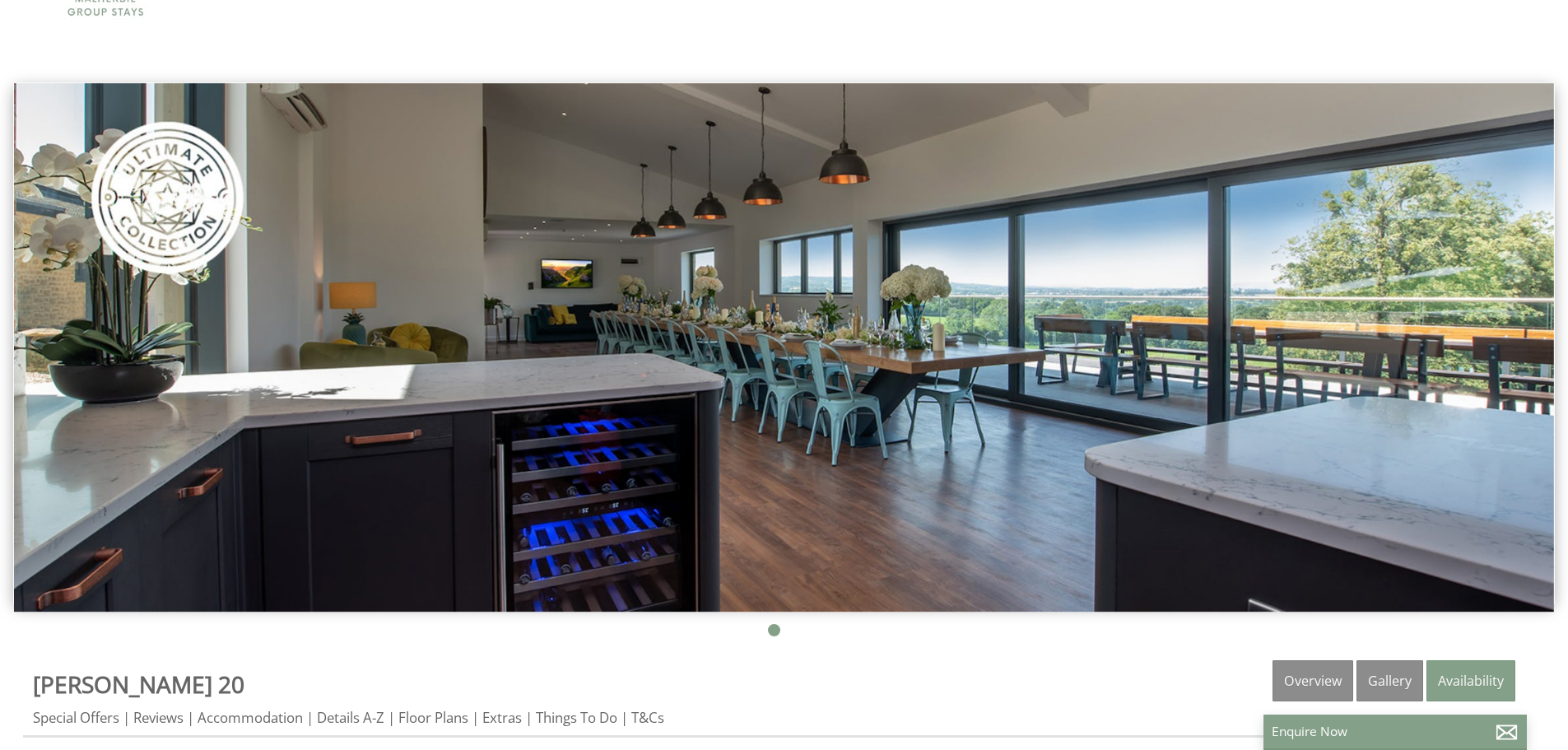
scroll to position [247, 0]
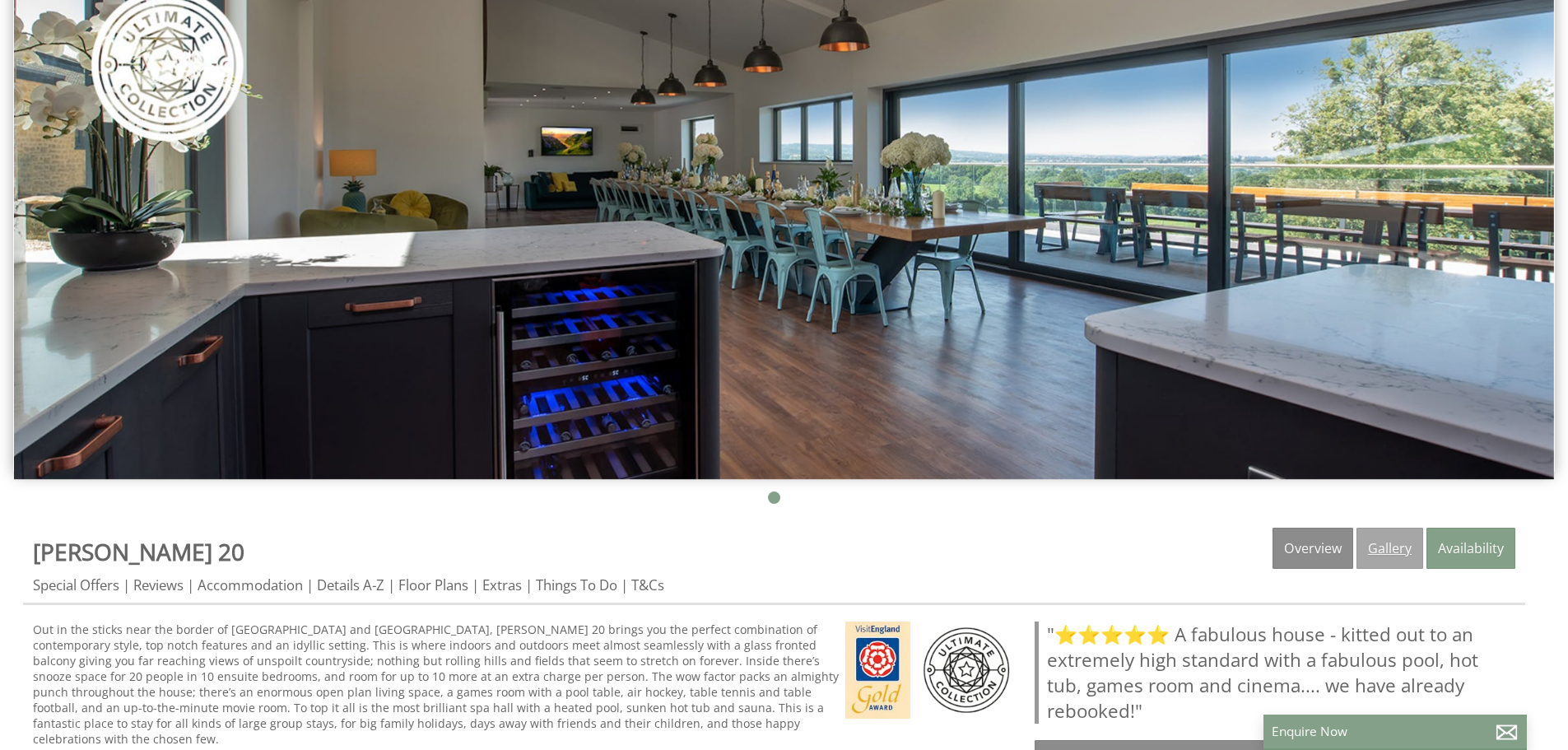
click at [1394, 558] on link "Gallery" at bounding box center [1390, 548] width 66 height 41
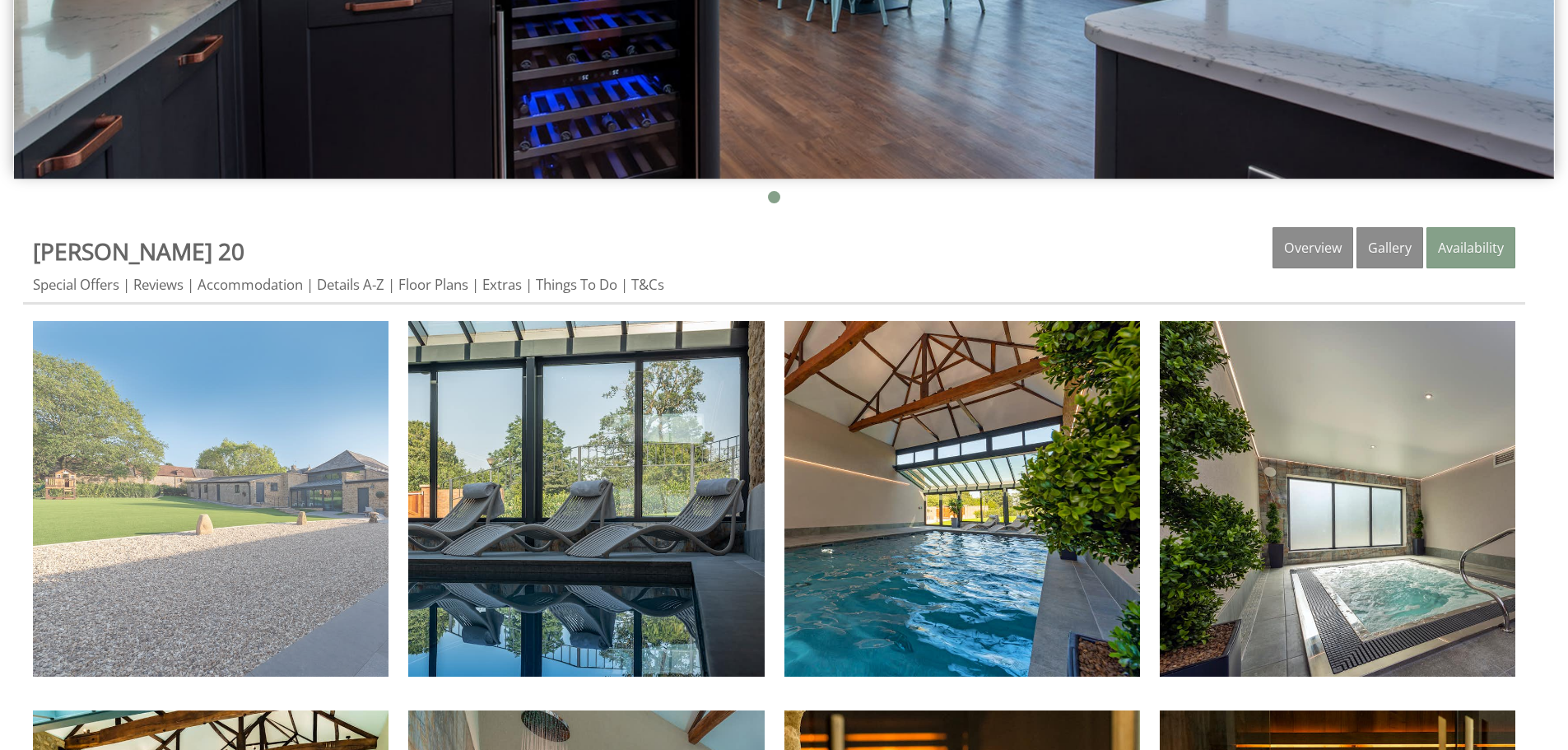
scroll to position [577, 0]
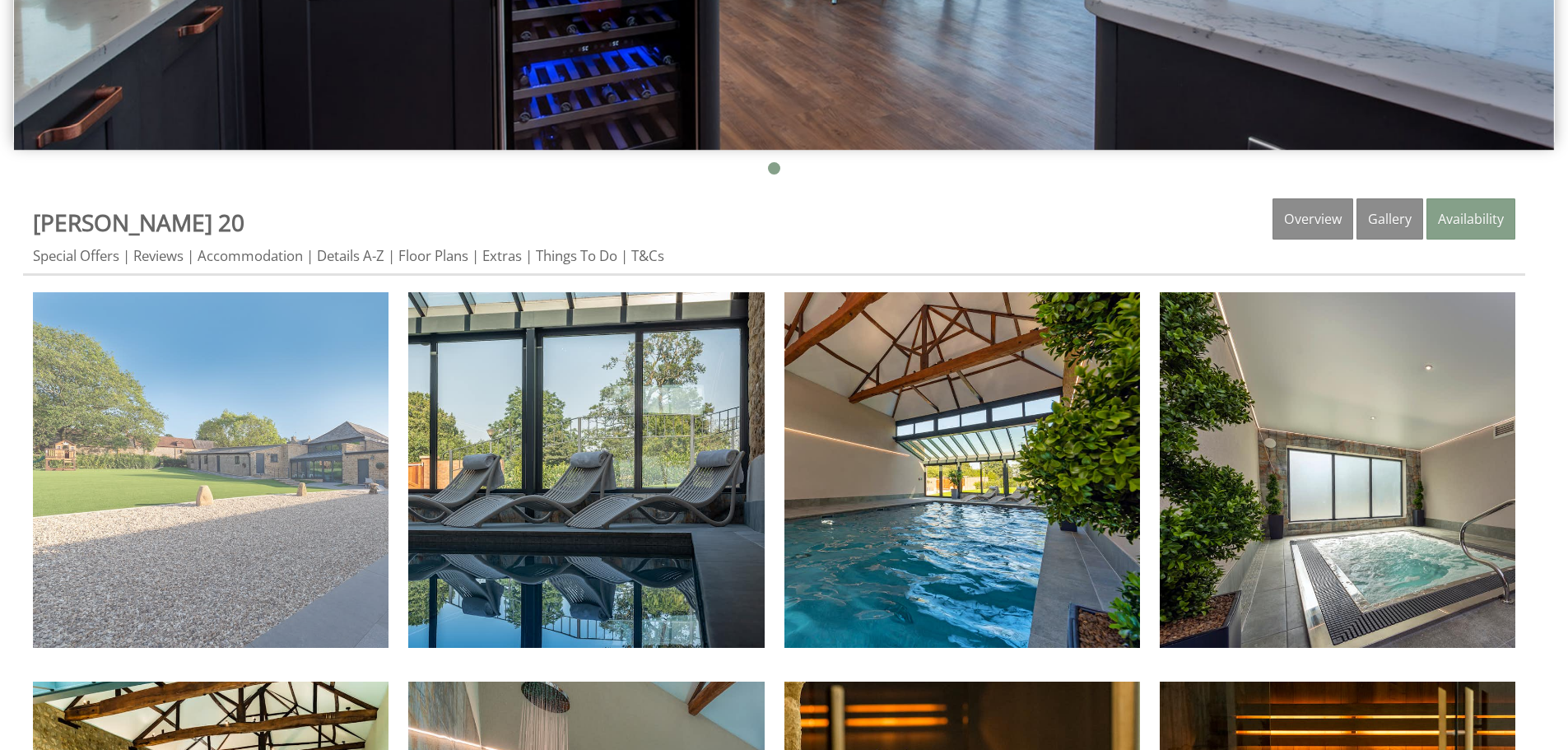
click at [236, 436] on img at bounding box center [211, 470] width 355 height 355
